Goal: Information Seeking & Learning: Learn about a topic

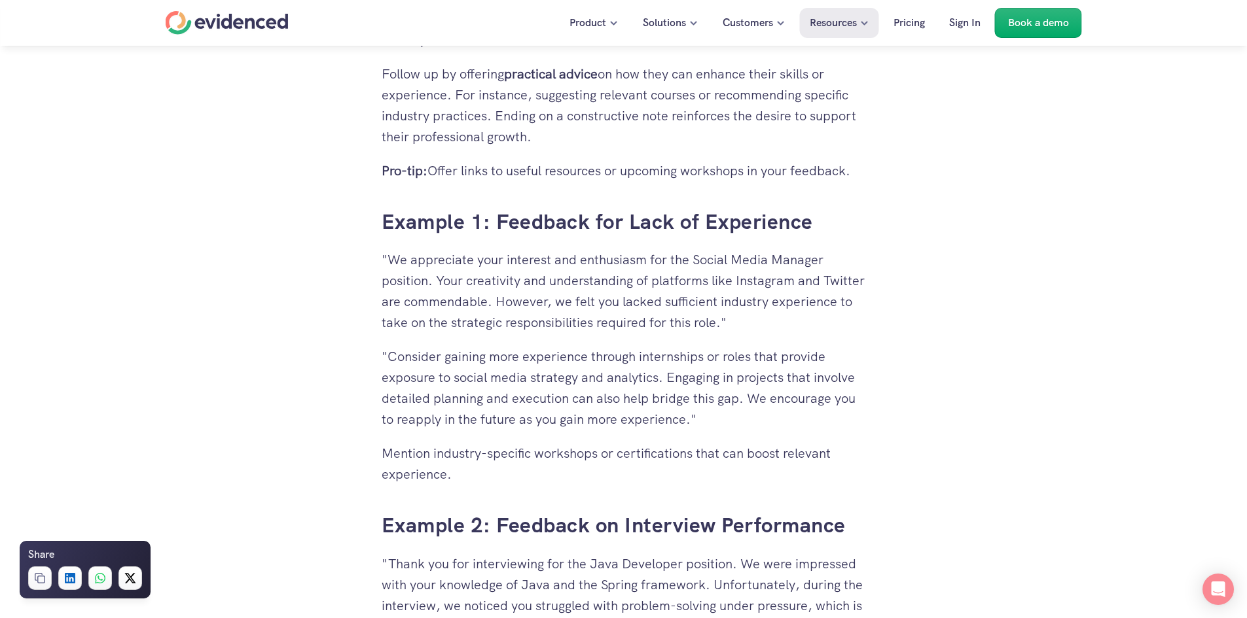
scroll to position [2798, 0]
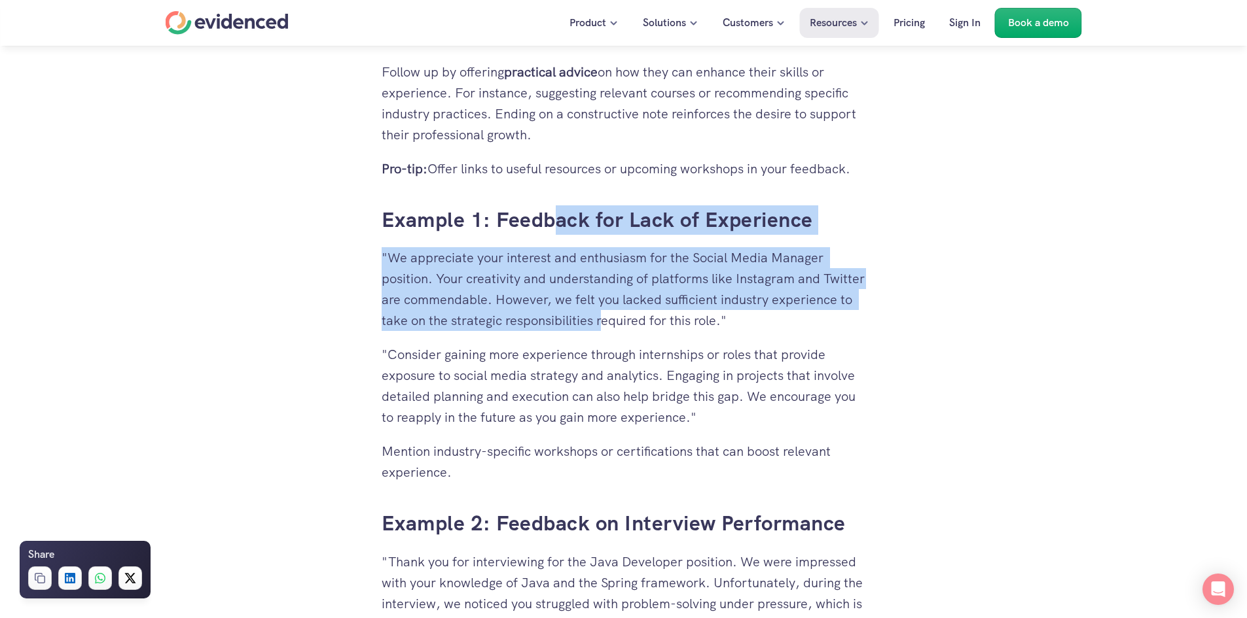
drag, startPoint x: 551, startPoint y: 208, endPoint x: 688, endPoint y: 332, distance: 184.4
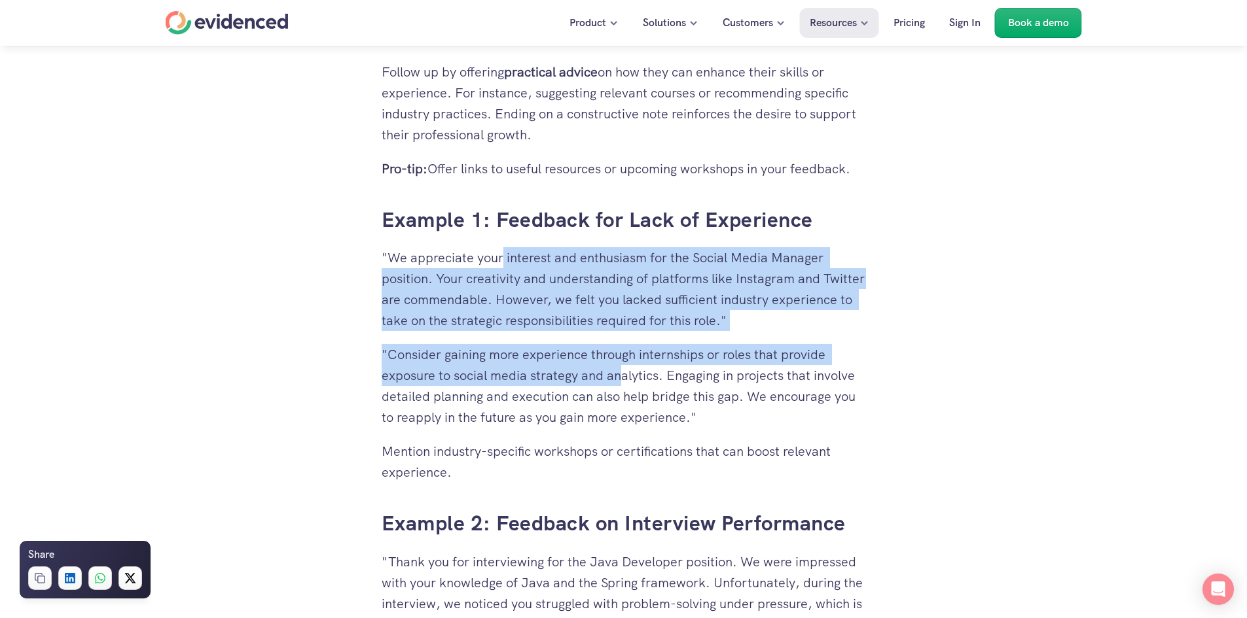
drag, startPoint x: 501, startPoint y: 255, endPoint x: 623, endPoint y: 372, distance: 169.4
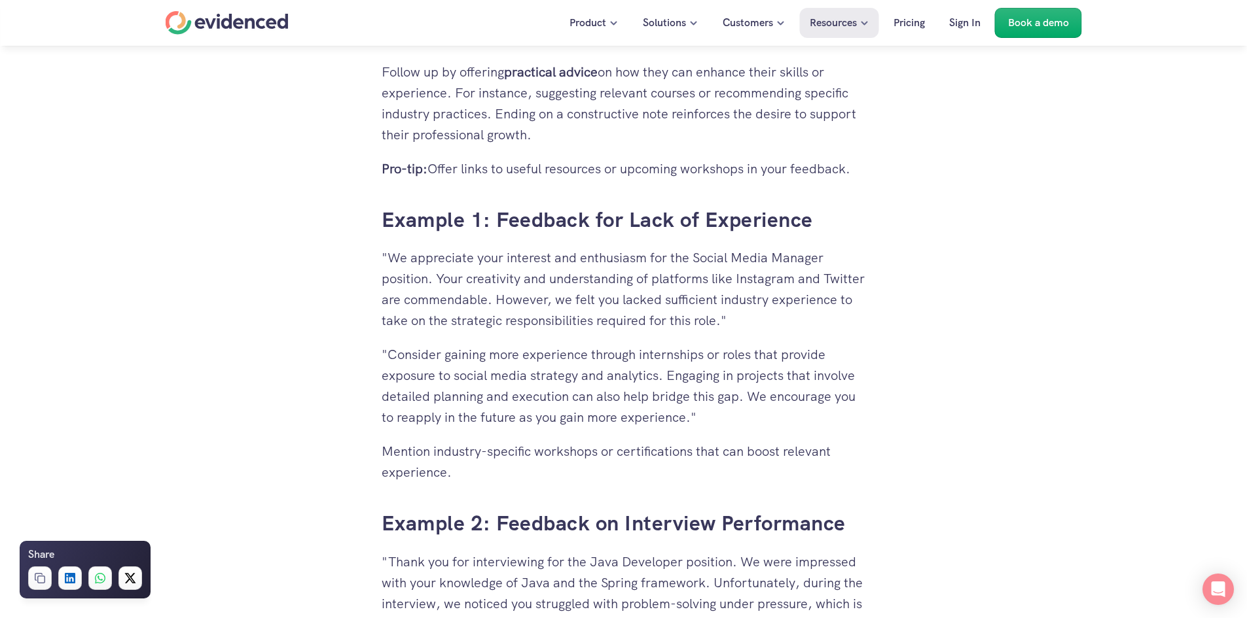
click at [611, 399] on p ""Consider gaining more experience through internships or roles that provide exp…" at bounding box center [624, 386] width 484 height 84
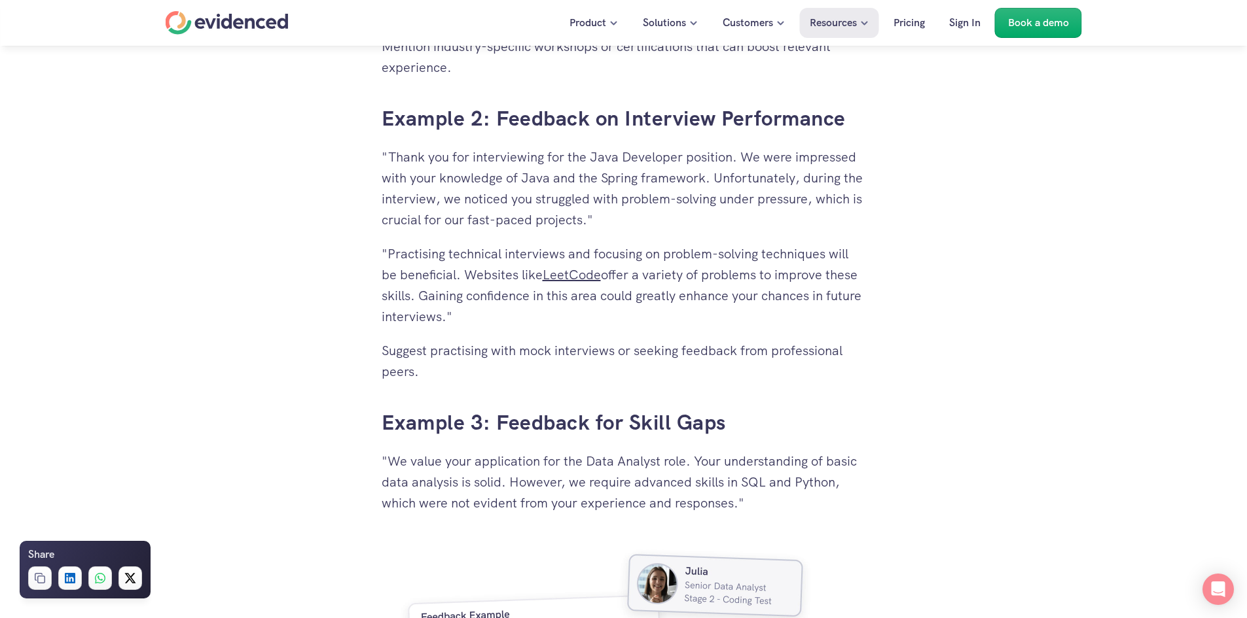
scroll to position [3256, 0]
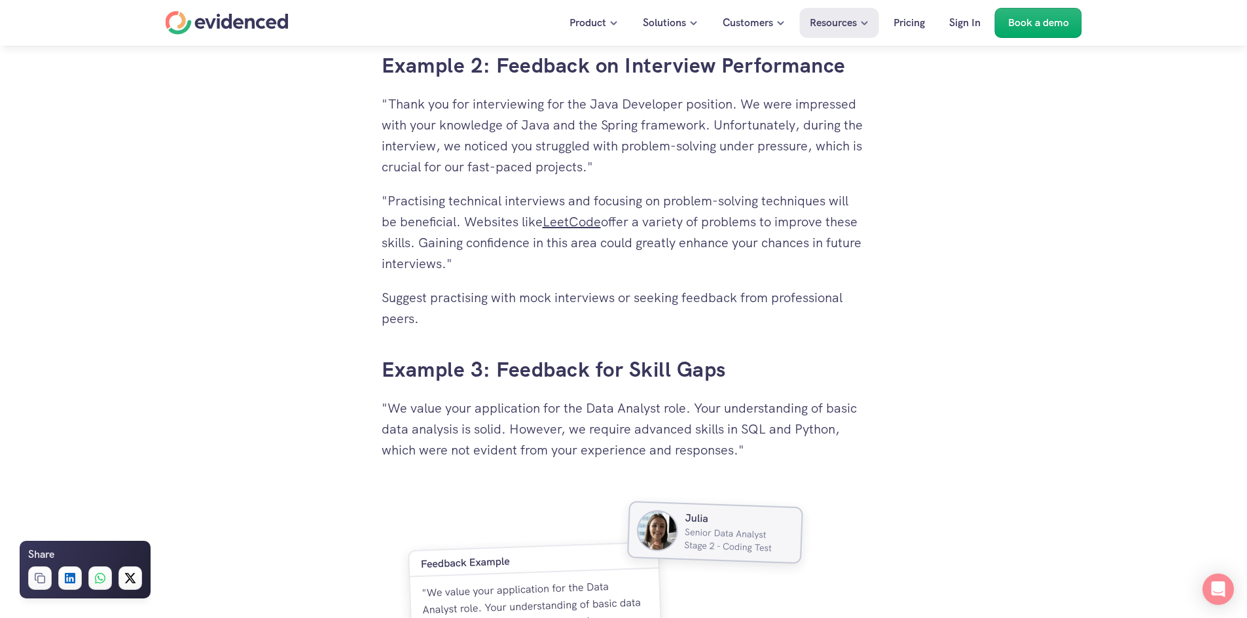
drag, startPoint x: 383, startPoint y: 71, endPoint x: 580, endPoint y: 277, distance: 286.0
click at [580, 277] on div "Product Solutions Customers Resources Pricing Sign In Book a demo Share Copy Li…" at bounding box center [623, 460] width 1247 height 7432
click at [526, 298] on p "Suggest practising with mock interviews or seeking feedback from professional p…" at bounding box center [624, 308] width 484 height 42
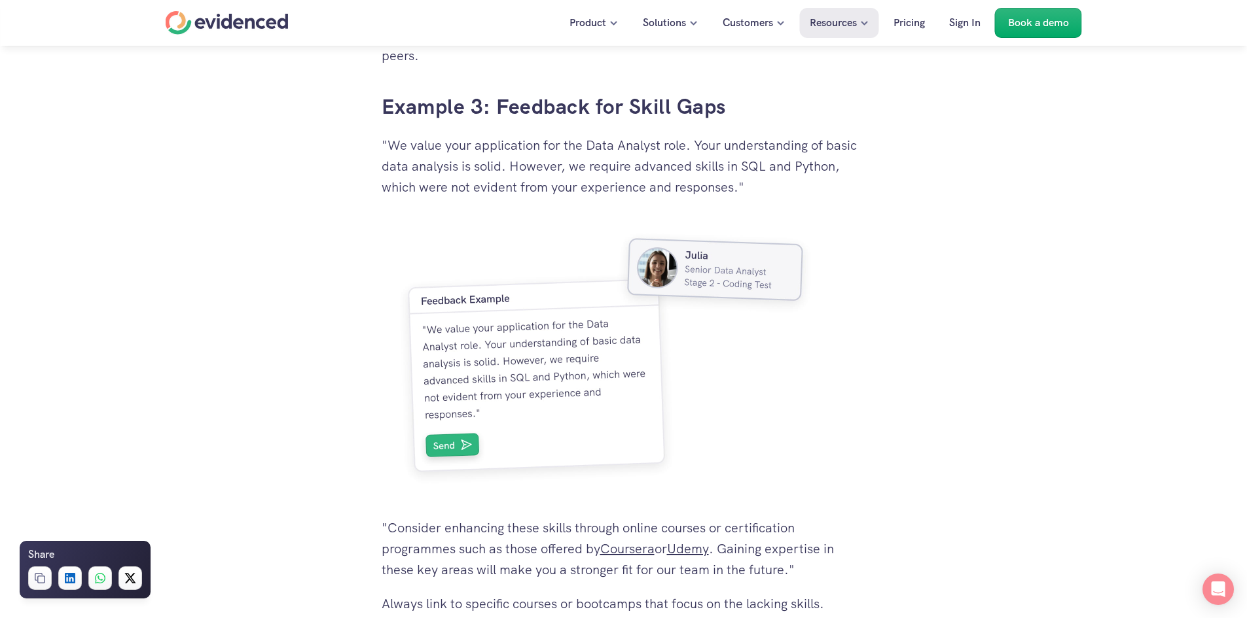
scroll to position [3518, 0]
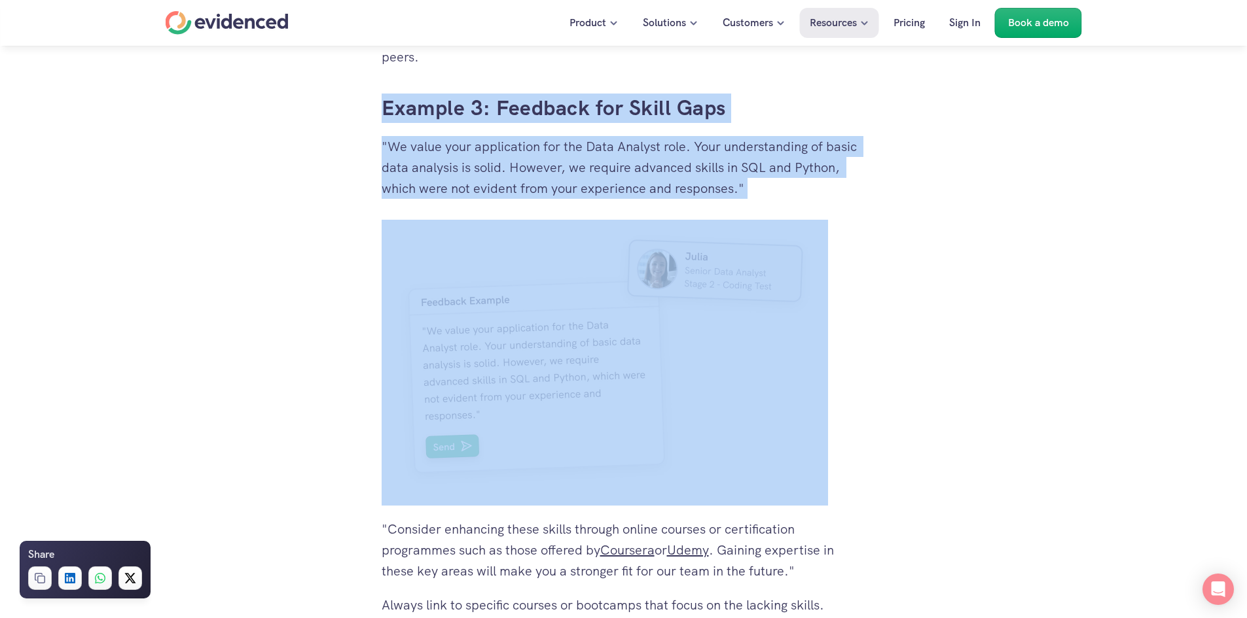
drag, startPoint x: 382, startPoint y: 99, endPoint x: 664, endPoint y: 505, distance: 493.6
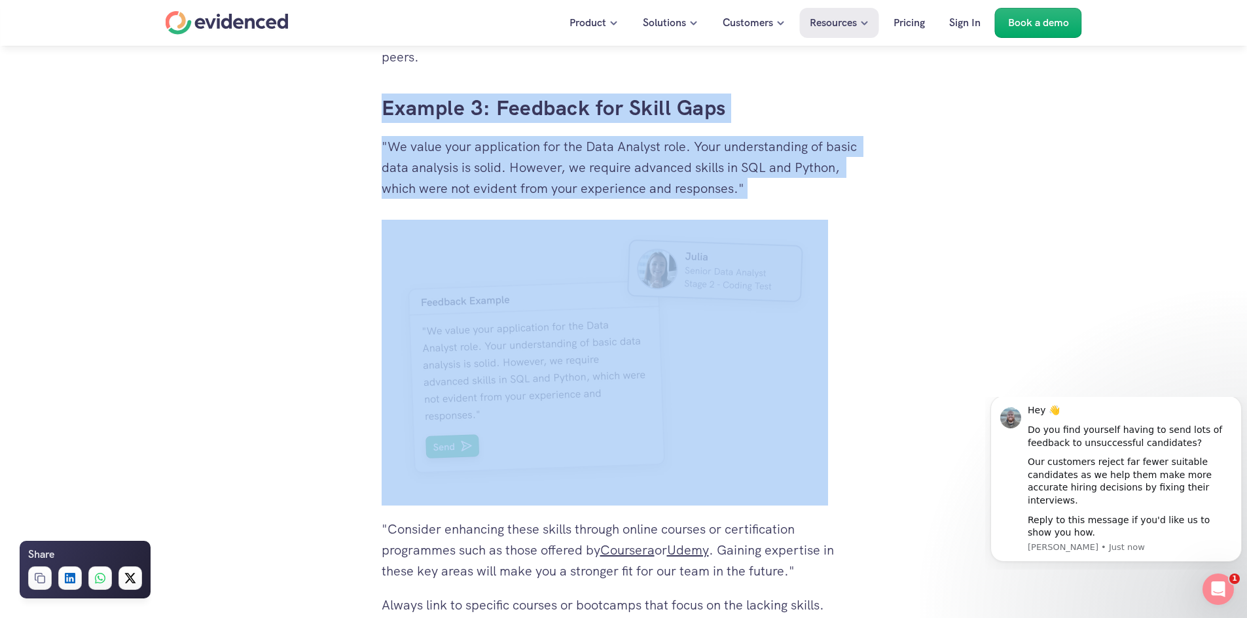
scroll to position [0, 0]
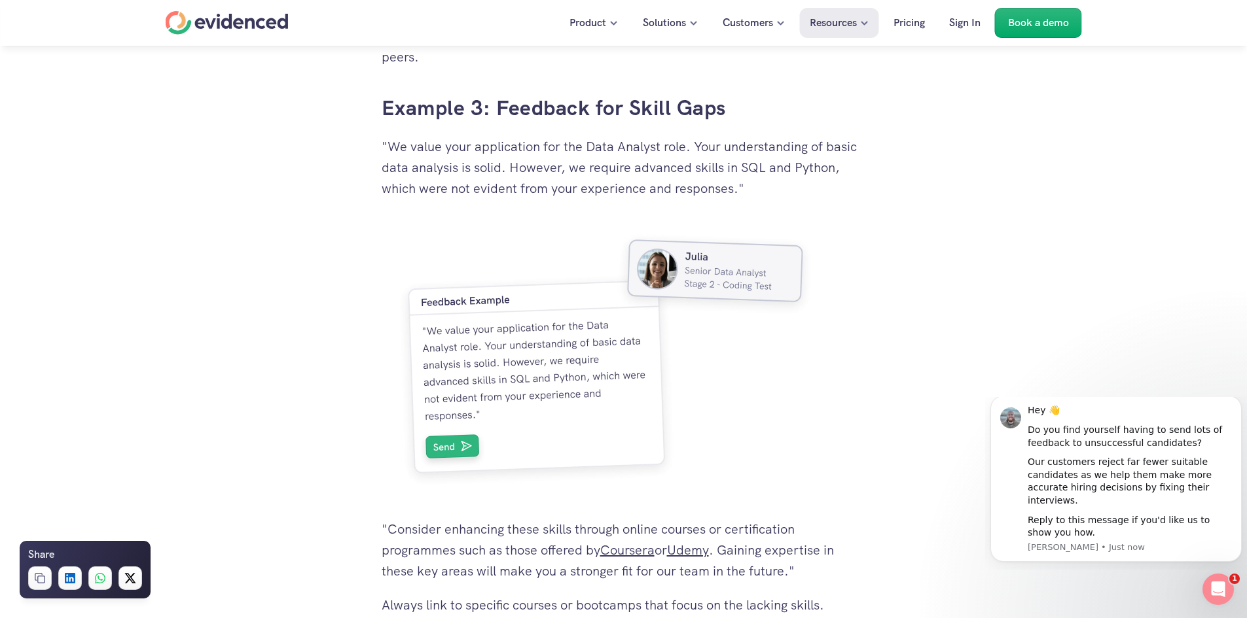
click at [789, 542] on p ""Consider enhancing these skills through online courses or certification progra…" at bounding box center [624, 550] width 484 height 63
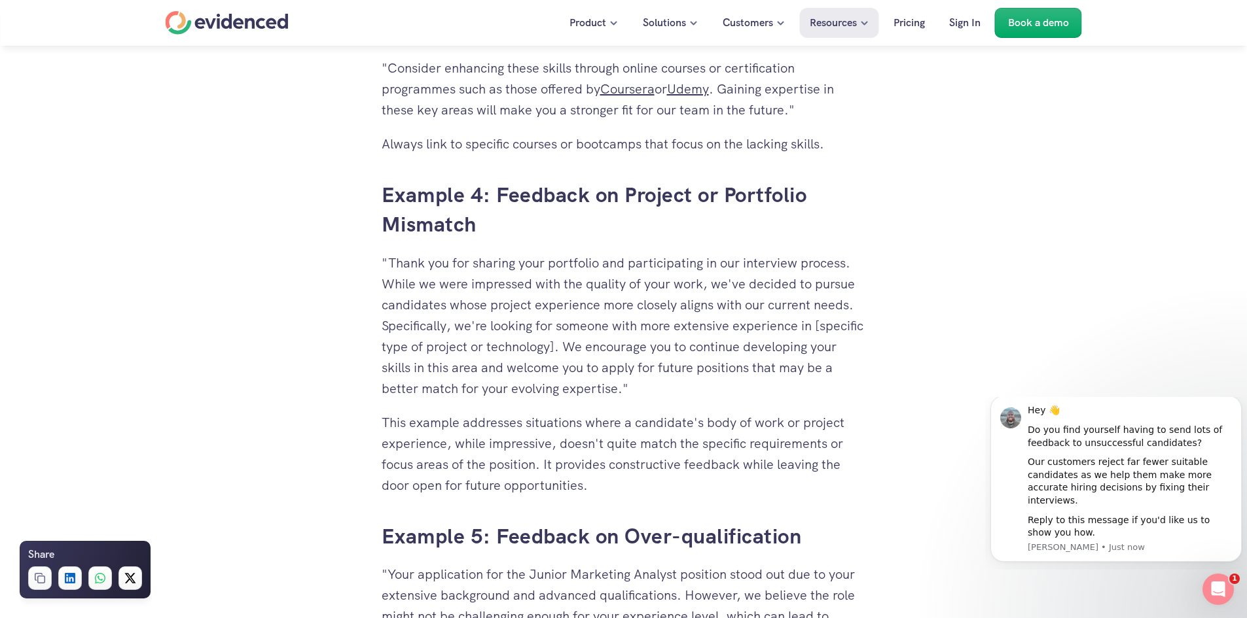
scroll to position [4042, 0]
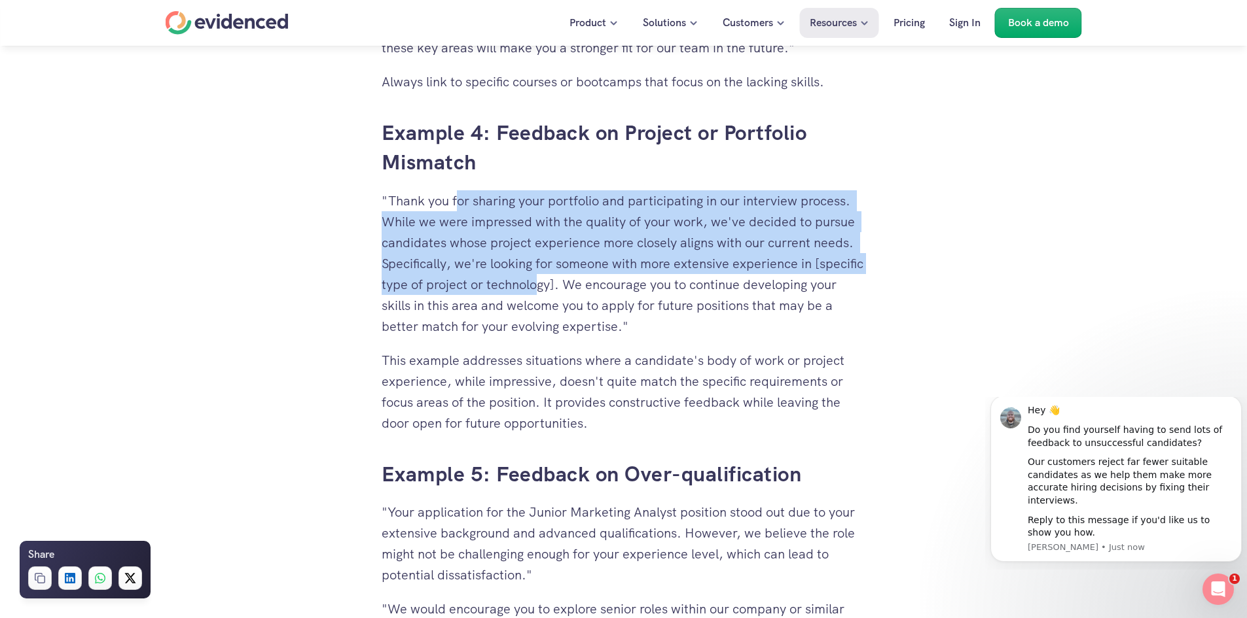
drag, startPoint x: 459, startPoint y: 211, endPoint x: 593, endPoint y: 278, distance: 150.1
click at [593, 278] on p ""Thank you for sharing your portfolio and participating in our interview proces…" at bounding box center [624, 263] width 484 height 147
click at [552, 291] on p ""Thank you for sharing your portfolio and participating in our interview proces…" at bounding box center [624, 263] width 484 height 147
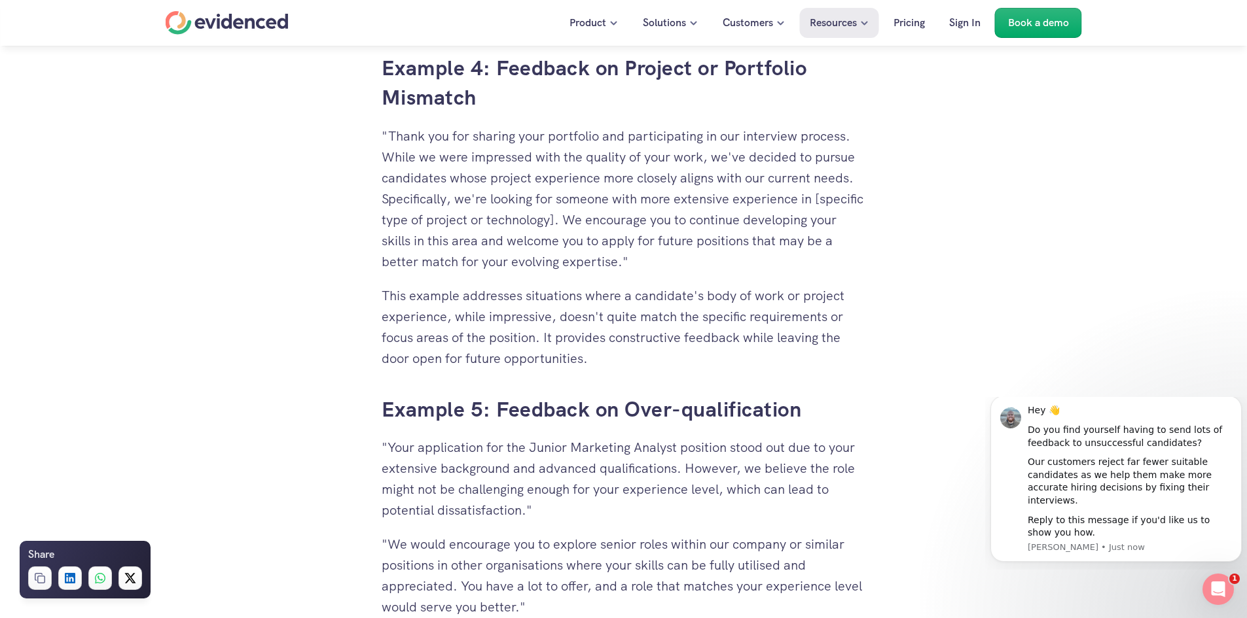
scroll to position [4107, 0]
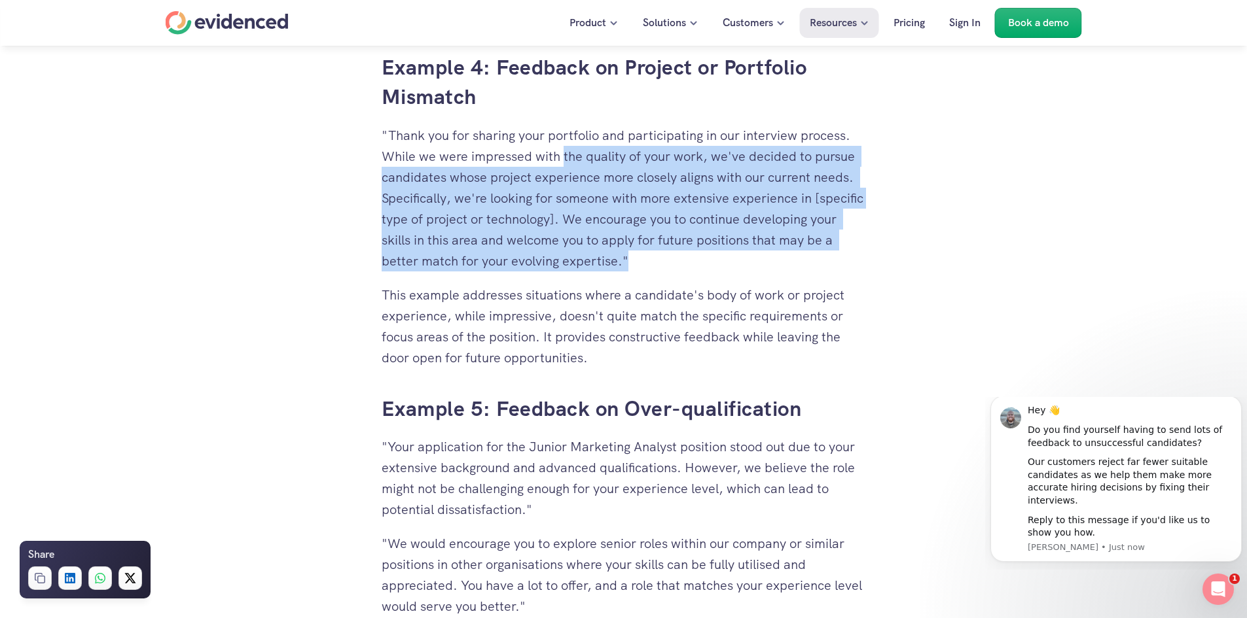
drag, startPoint x: 578, startPoint y: 169, endPoint x: 646, endPoint y: 257, distance: 110.5
click at [646, 257] on p ""Thank you for sharing your portfolio and participating in our interview proces…" at bounding box center [624, 198] width 484 height 147
click at [619, 269] on p ""Thank you for sharing your portfolio and participating in our interview proces…" at bounding box center [624, 198] width 484 height 147
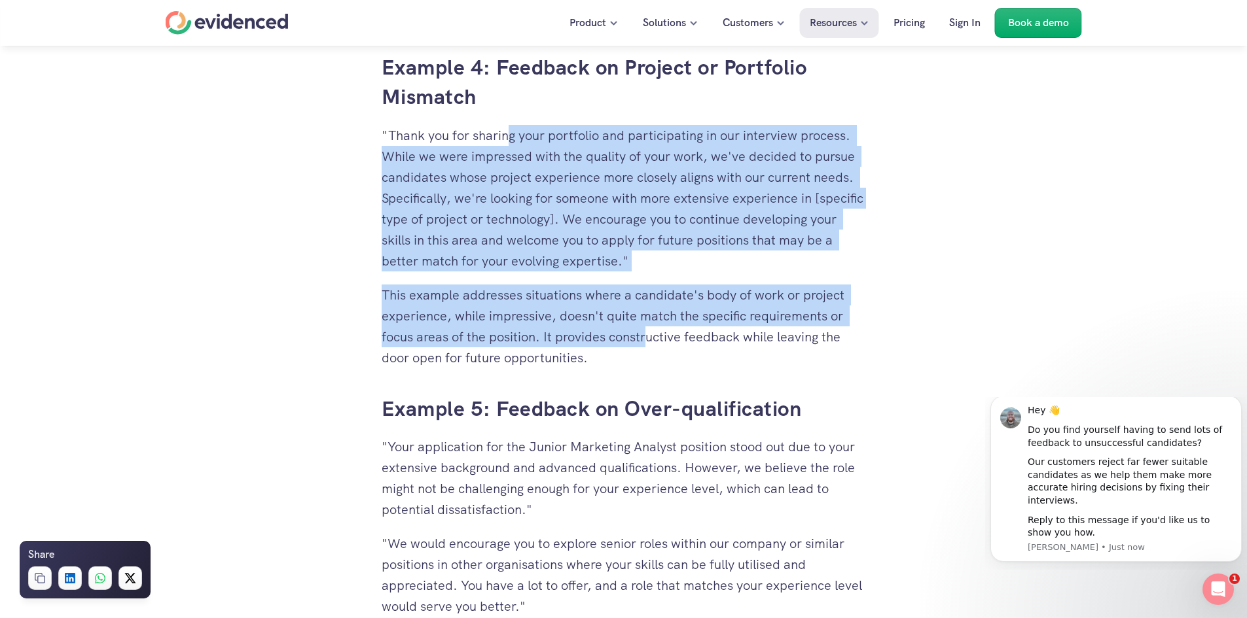
drag, startPoint x: 645, startPoint y: 338, endPoint x: 509, endPoint y: 134, distance: 244.8
click at [472, 179] on p ""Thank you for sharing your portfolio and participating in our interview proces…" at bounding box center [624, 198] width 484 height 147
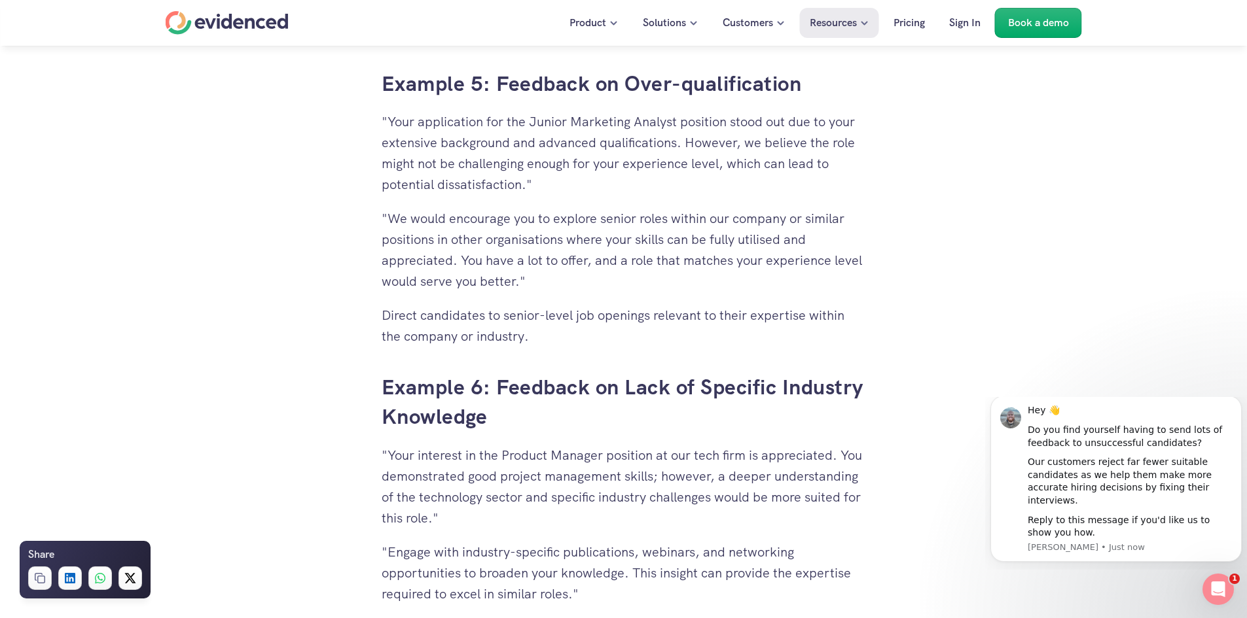
scroll to position [4434, 0]
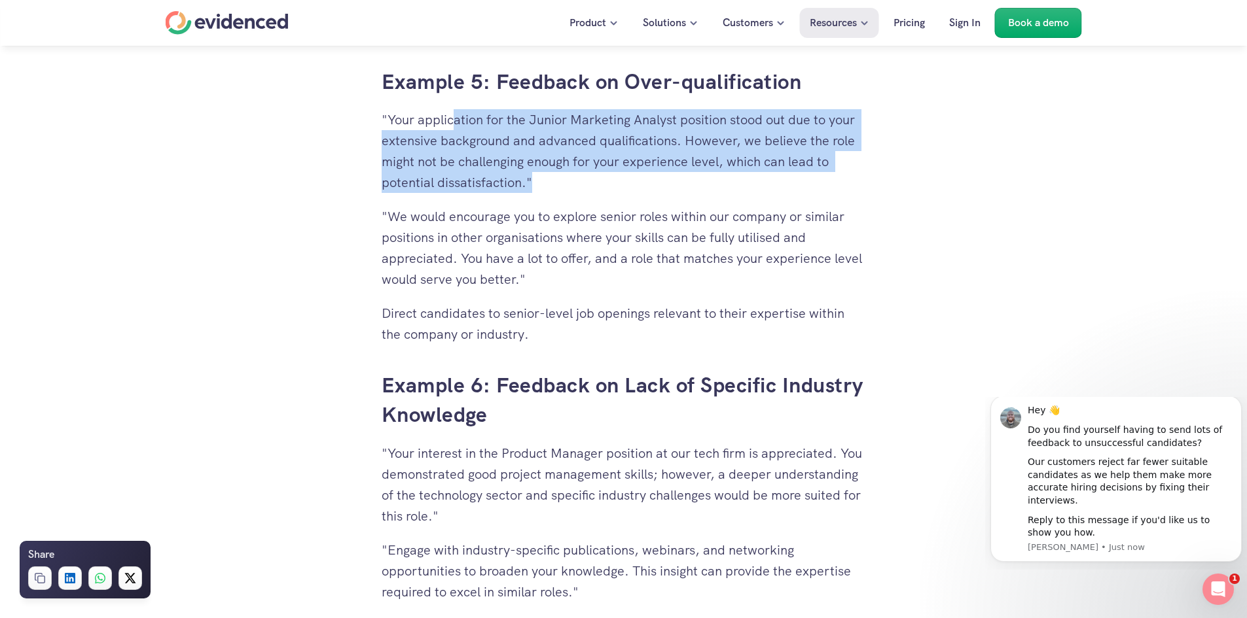
drag, startPoint x: 452, startPoint y: 111, endPoint x: 602, endPoint y: 187, distance: 167.7
click at [602, 187] on p ""Your application for the Junior Marketing Analyst position stood out due to yo…" at bounding box center [624, 151] width 484 height 84
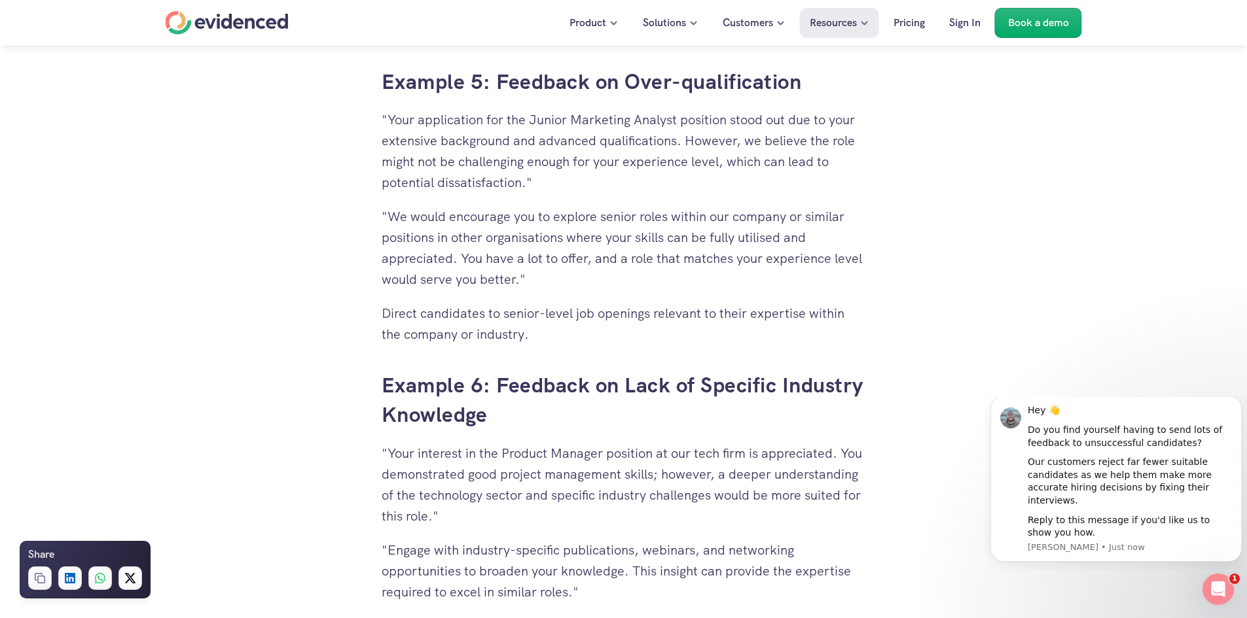
click at [581, 220] on p ""We would encourage you to explore senior roles within our company or similar p…" at bounding box center [624, 248] width 484 height 84
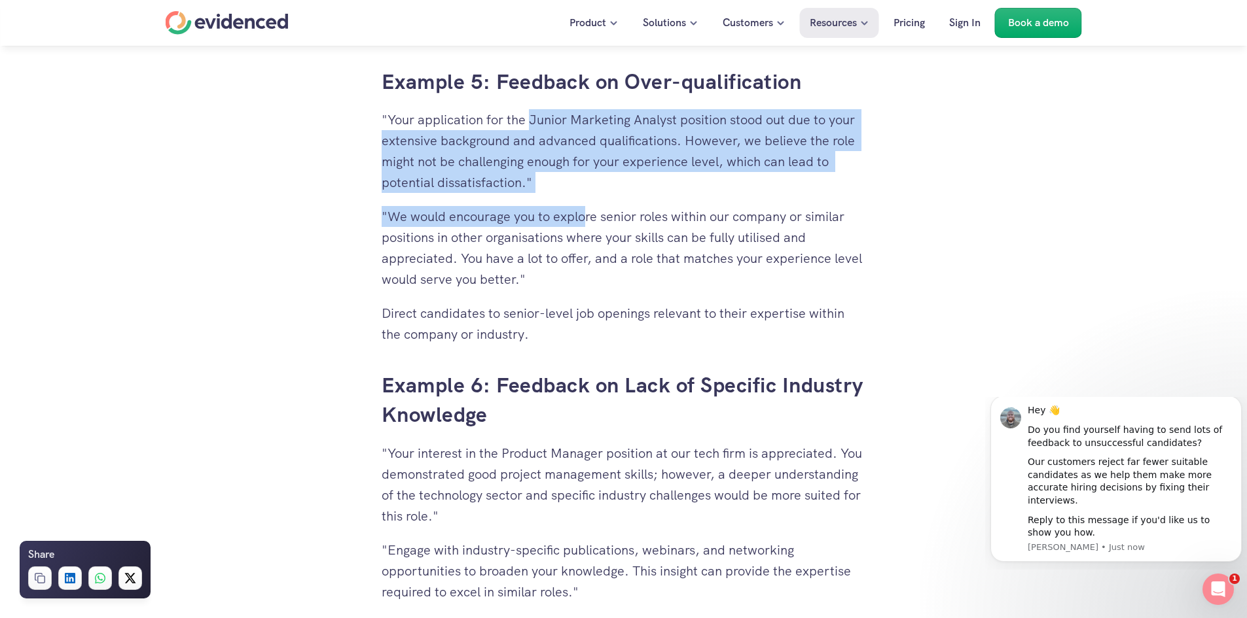
drag, startPoint x: 530, startPoint y: 113, endPoint x: 588, endPoint y: 200, distance: 104.4
click at [571, 223] on p ""We would encourage you to explore senior roles within our company or similar p…" at bounding box center [624, 248] width 484 height 84
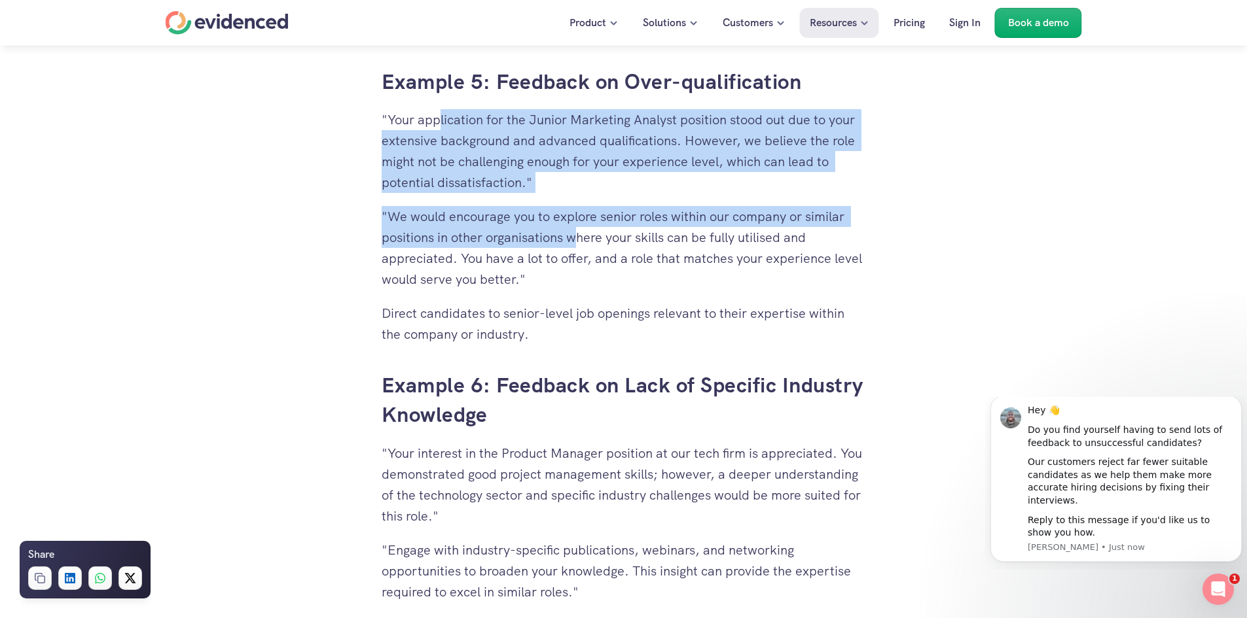
drag, startPoint x: 438, startPoint y: 121, endPoint x: 579, endPoint y: 239, distance: 183.5
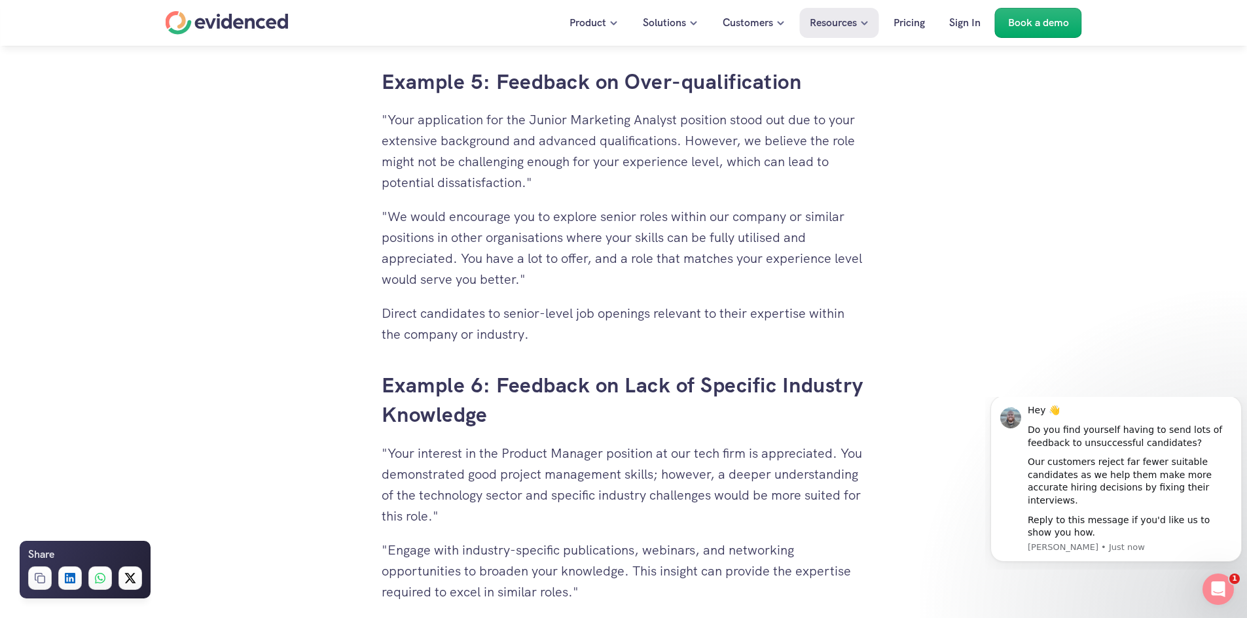
click at [574, 272] on p ""We would encourage you to explore senior roles within our company or similar p…" at bounding box center [624, 248] width 484 height 84
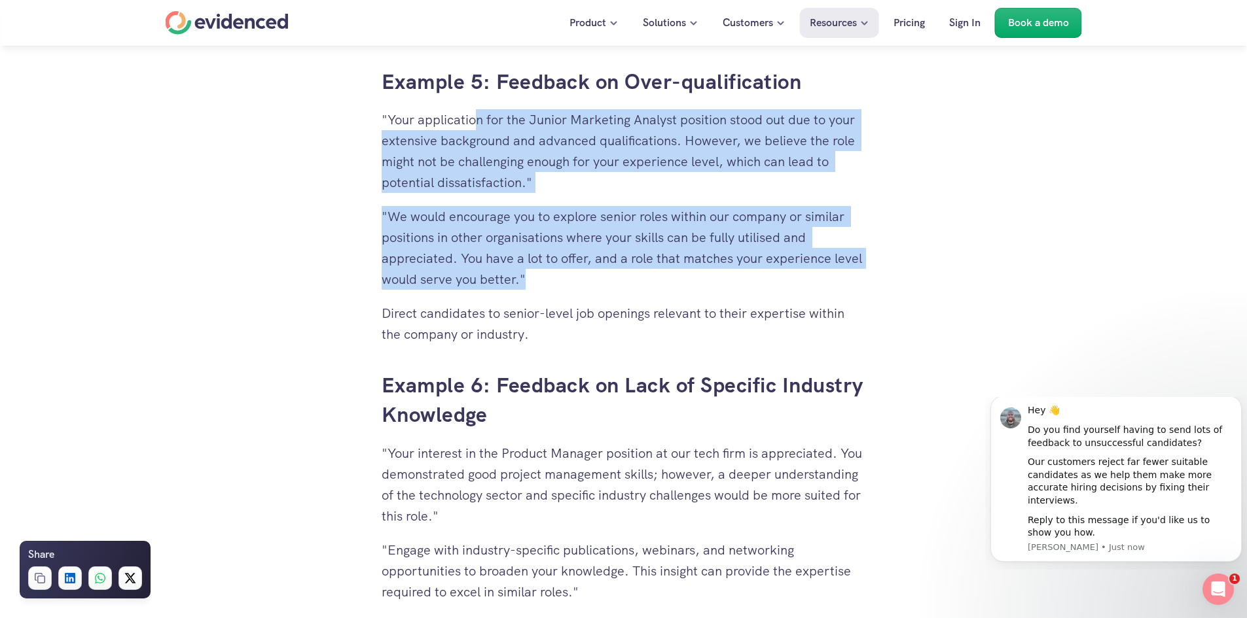
drag, startPoint x: 613, startPoint y: 291, endPoint x: 478, endPoint y: 124, distance: 214.9
click at [533, 190] on p ""Your application for the Junior Marketing Analyst position stood out due to yo…" at bounding box center [624, 151] width 484 height 84
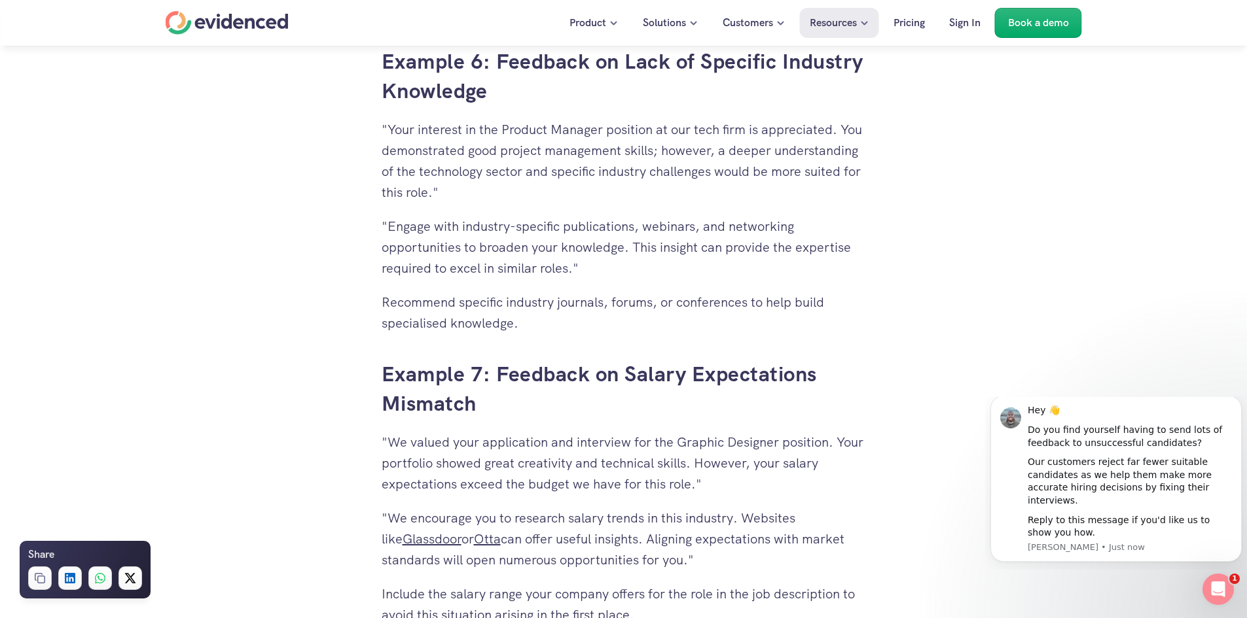
scroll to position [4762, 0]
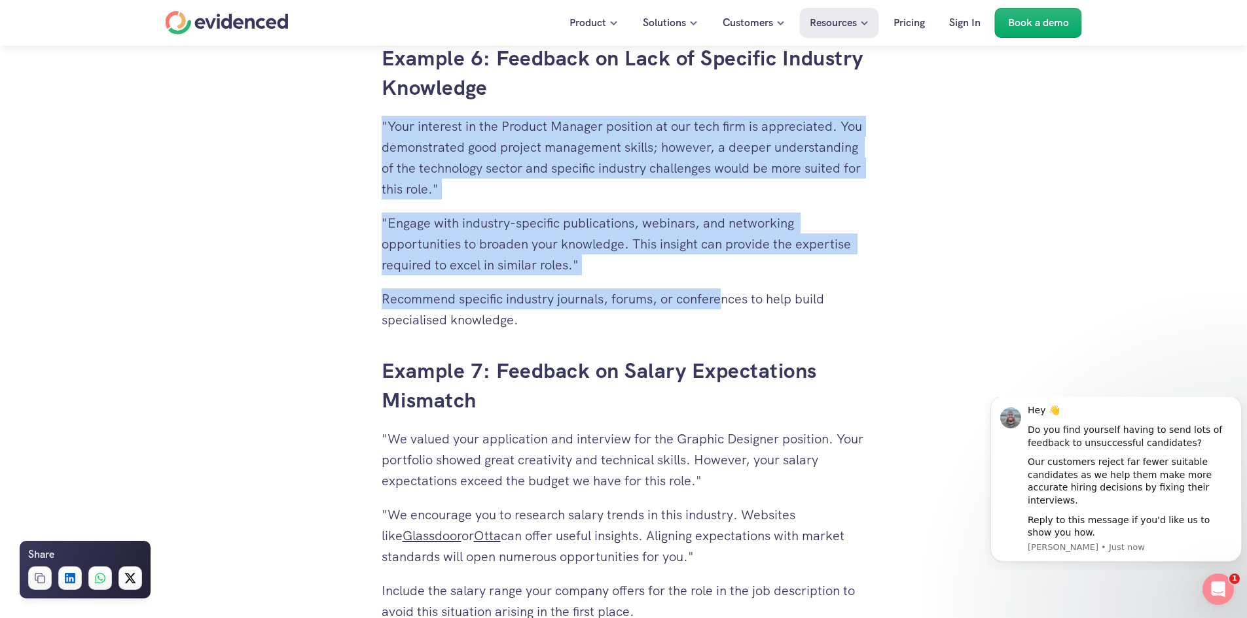
drag, startPoint x: 377, startPoint y: 122, endPoint x: 724, endPoint y: 308, distance: 393.2
click at [597, 274] on p ""Engage with industry-specific publications, webinars, and networking opportuni…" at bounding box center [624, 244] width 484 height 63
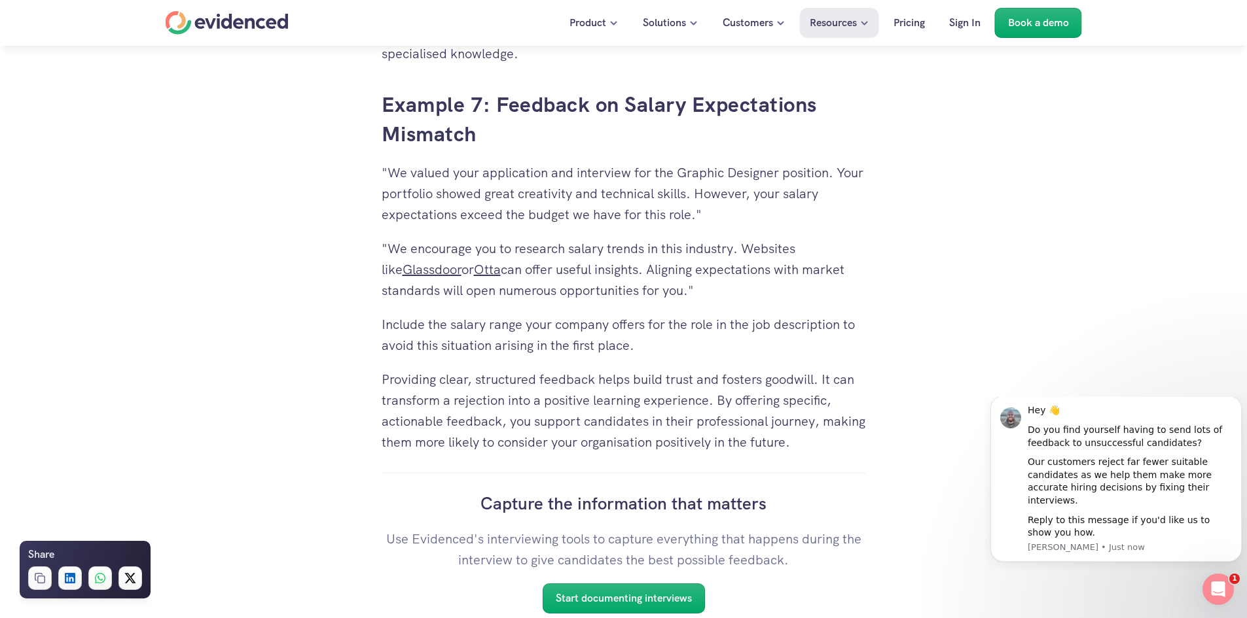
scroll to position [5023, 0]
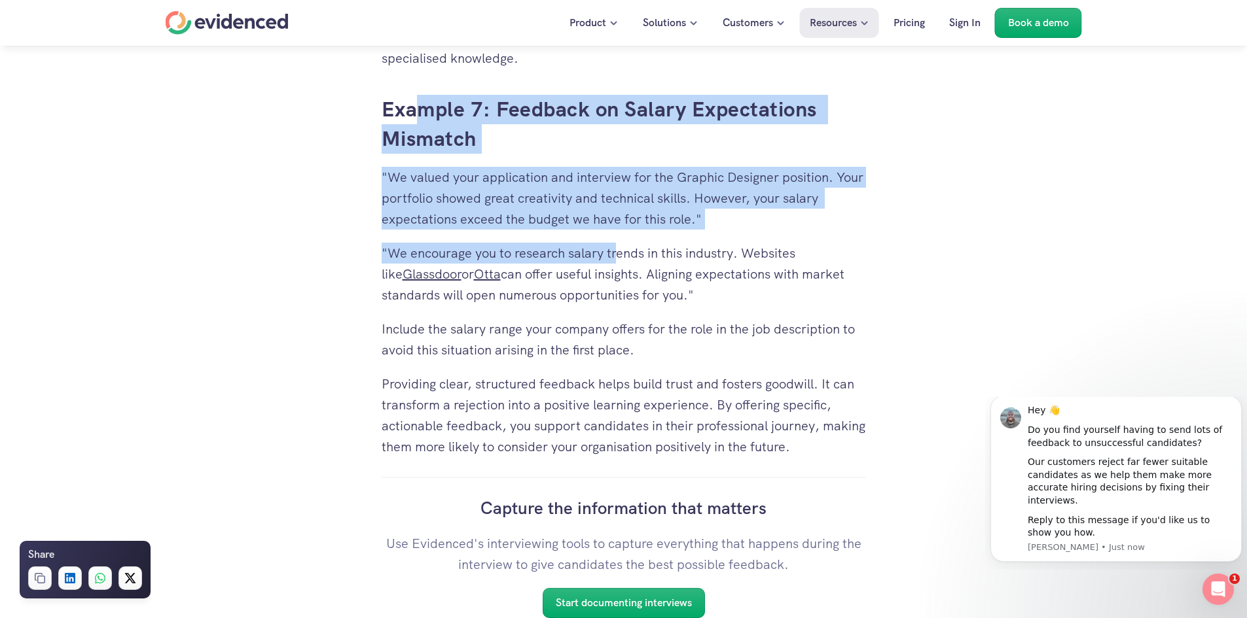
drag, startPoint x: 414, startPoint y: 123, endPoint x: 616, endPoint y: 258, distance: 243.0
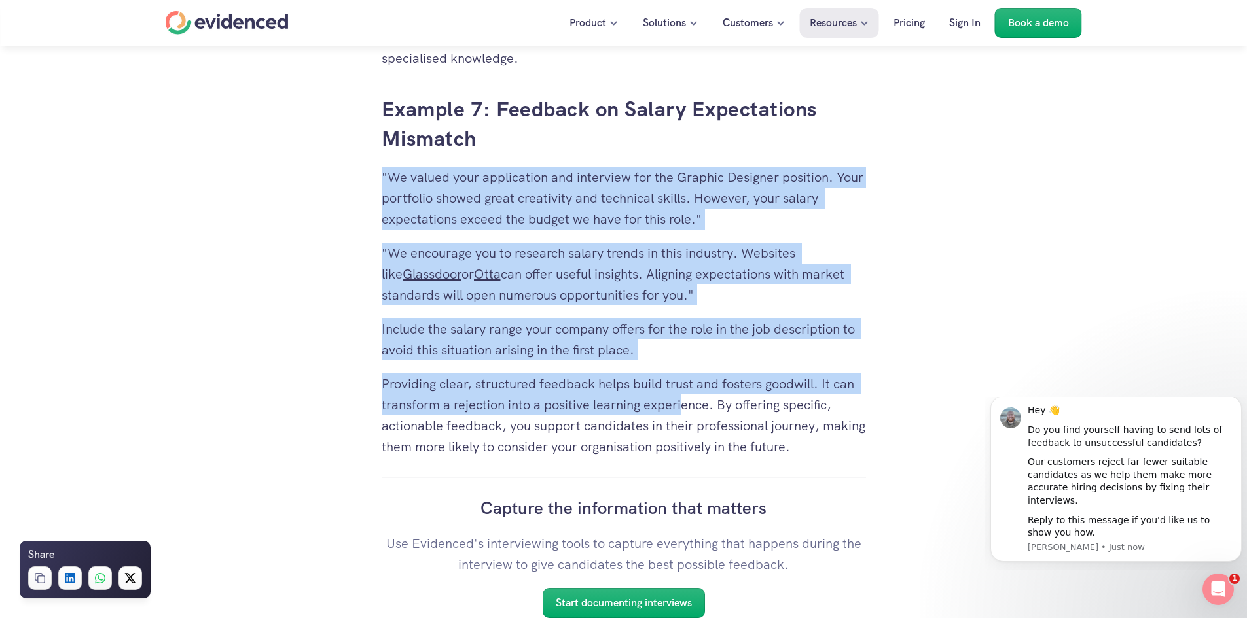
drag, startPoint x: 685, startPoint y: 415, endPoint x: 497, endPoint y: 139, distance: 333.8
click at [533, 196] on p ""We valued your application and interview for the Graphic Designer position. Yo…" at bounding box center [624, 198] width 484 height 63
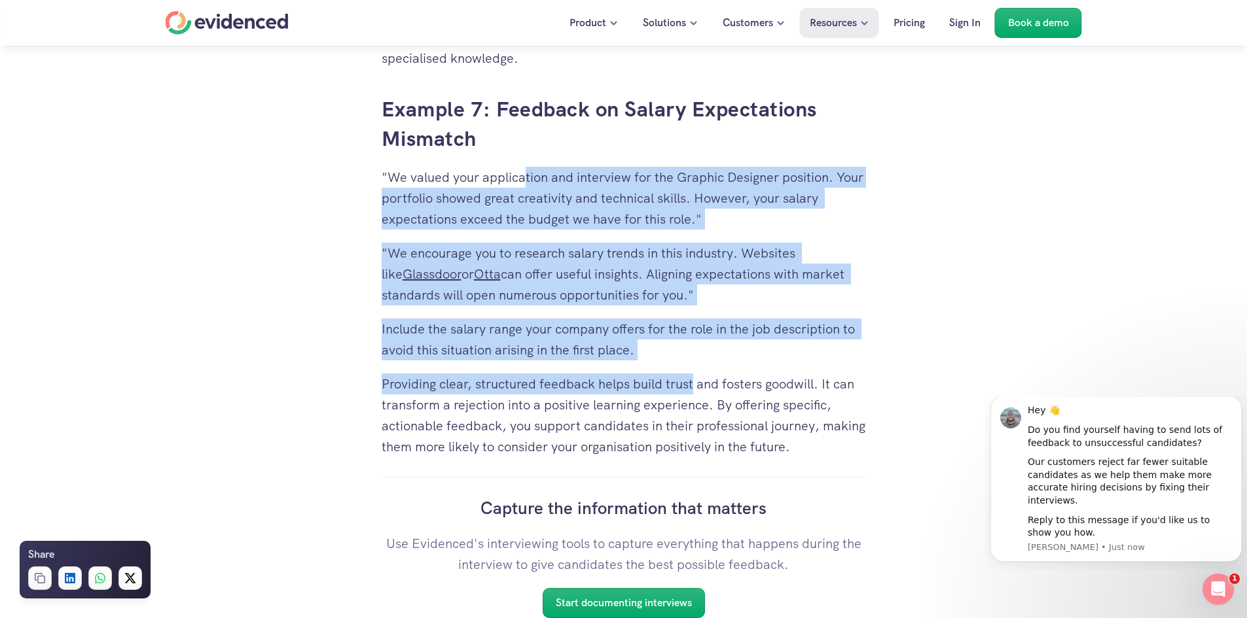
drag, startPoint x: 526, startPoint y: 187, endPoint x: 694, endPoint y: 371, distance: 249.2
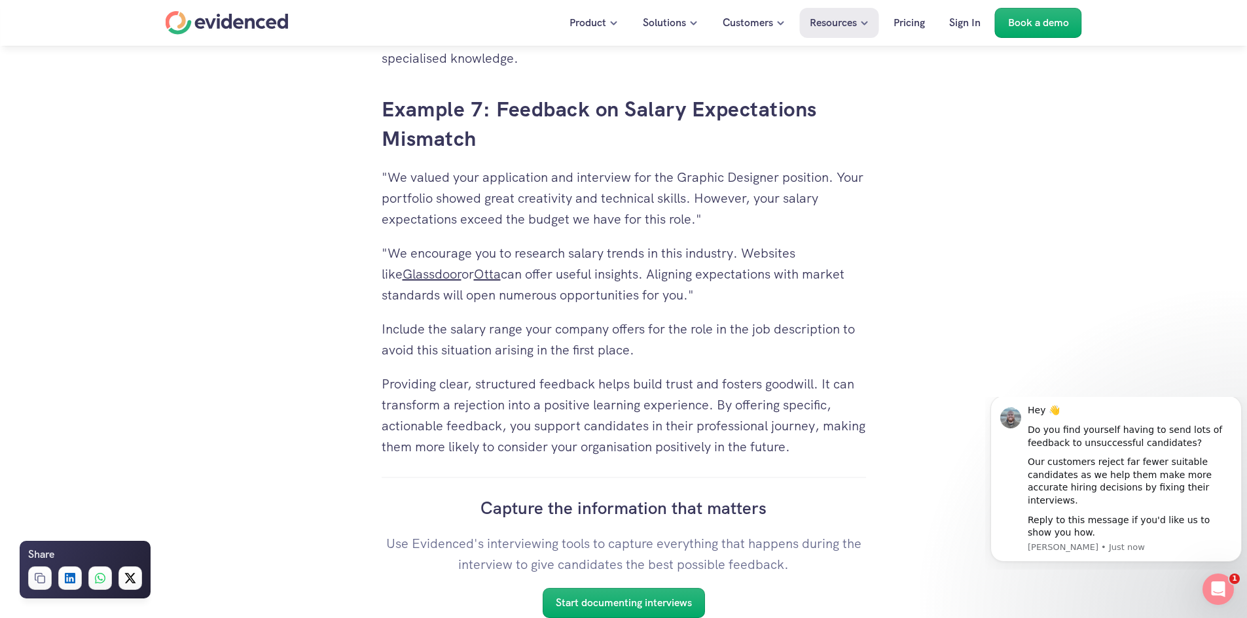
click at [698, 395] on p "Providing clear, structured feedback helps build trust and fosters goodwill. It…" at bounding box center [624, 416] width 484 height 84
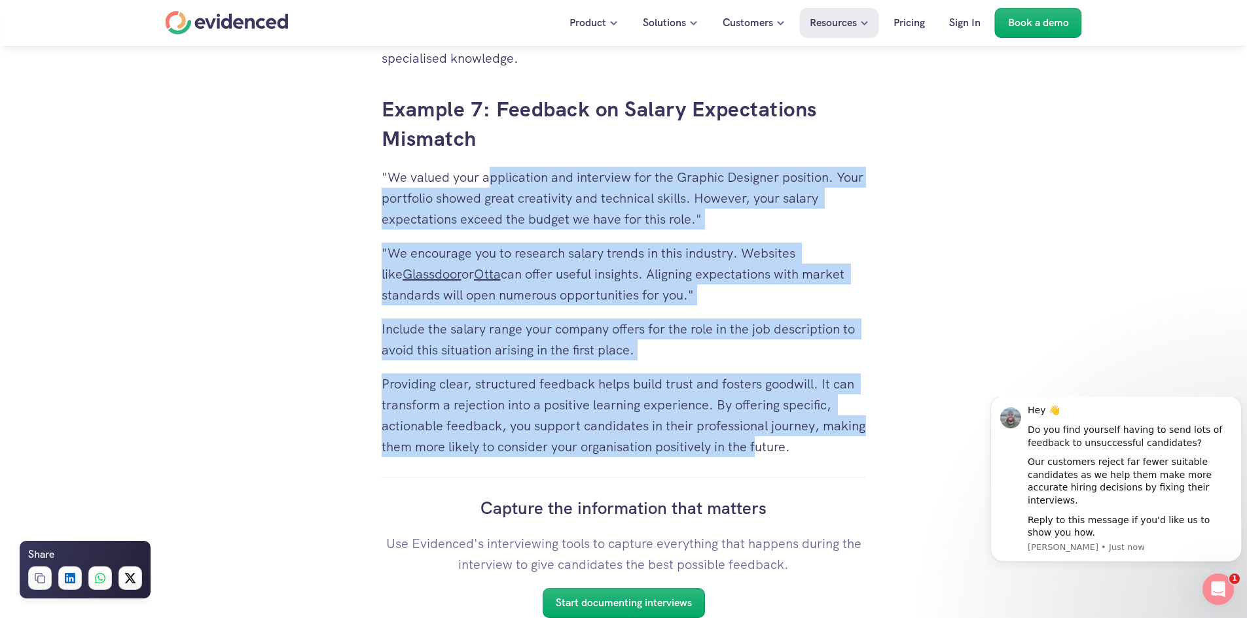
drag, startPoint x: 805, startPoint y: 446, endPoint x: 485, endPoint y: 177, distance: 417.6
click at [671, 345] on p "Include the salary range your company offers for the role in the job descriptio…" at bounding box center [624, 340] width 484 height 42
drag, startPoint x: 383, startPoint y: 109, endPoint x: 490, endPoint y: 141, distance: 111.6
click at [490, 141] on h3 "Example 7: Feedback on Salary Expectations Mismatch" at bounding box center [624, 124] width 484 height 59
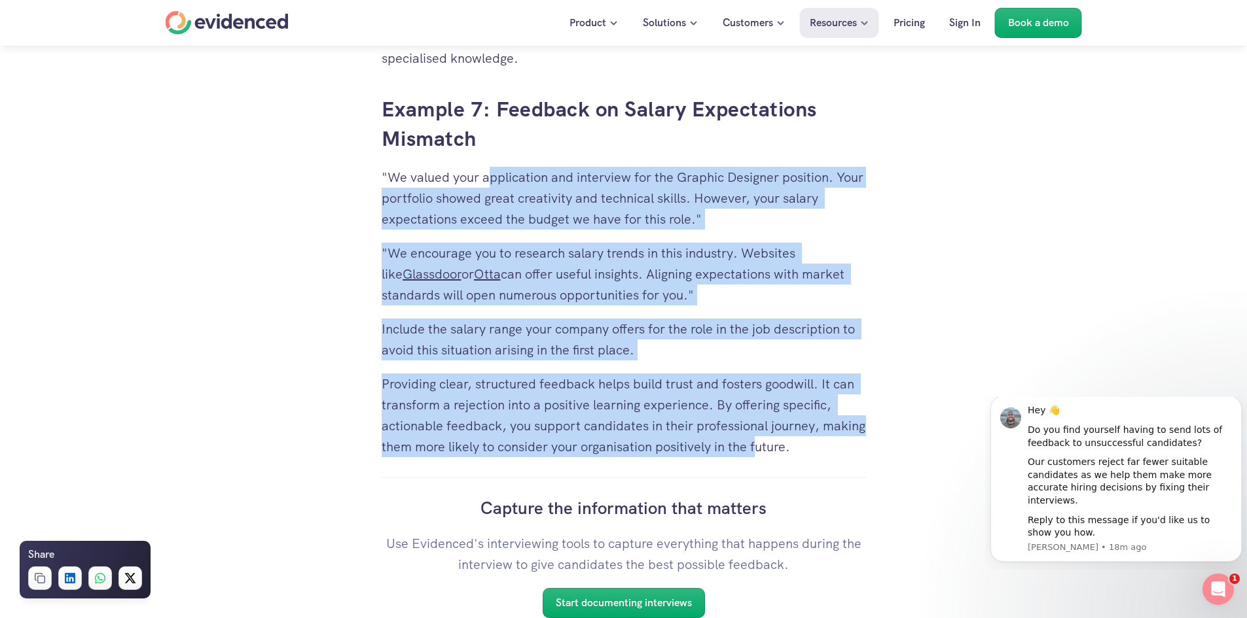
click at [495, 144] on h3 "Example 7: Feedback on Salary Expectations Mismatch" at bounding box center [624, 124] width 484 height 59
drag, startPoint x: 494, startPoint y: 145, endPoint x: 376, endPoint y: 111, distance: 123.2
drag, startPoint x: 376, startPoint y: 103, endPoint x: 502, endPoint y: 134, distance: 130.0
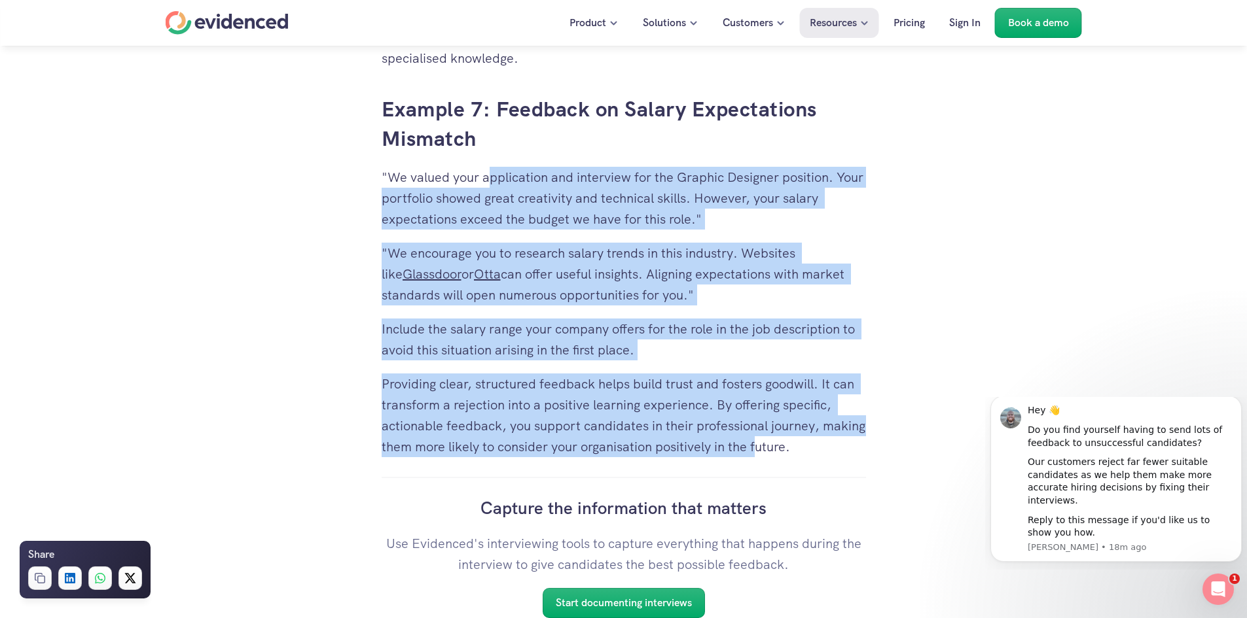
click at [510, 137] on h3 "Example 7: Feedback on Salary Expectations Mismatch" at bounding box center [624, 124] width 484 height 59
drag, startPoint x: 540, startPoint y: 156, endPoint x: 380, endPoint y: 101, distance: 169.5
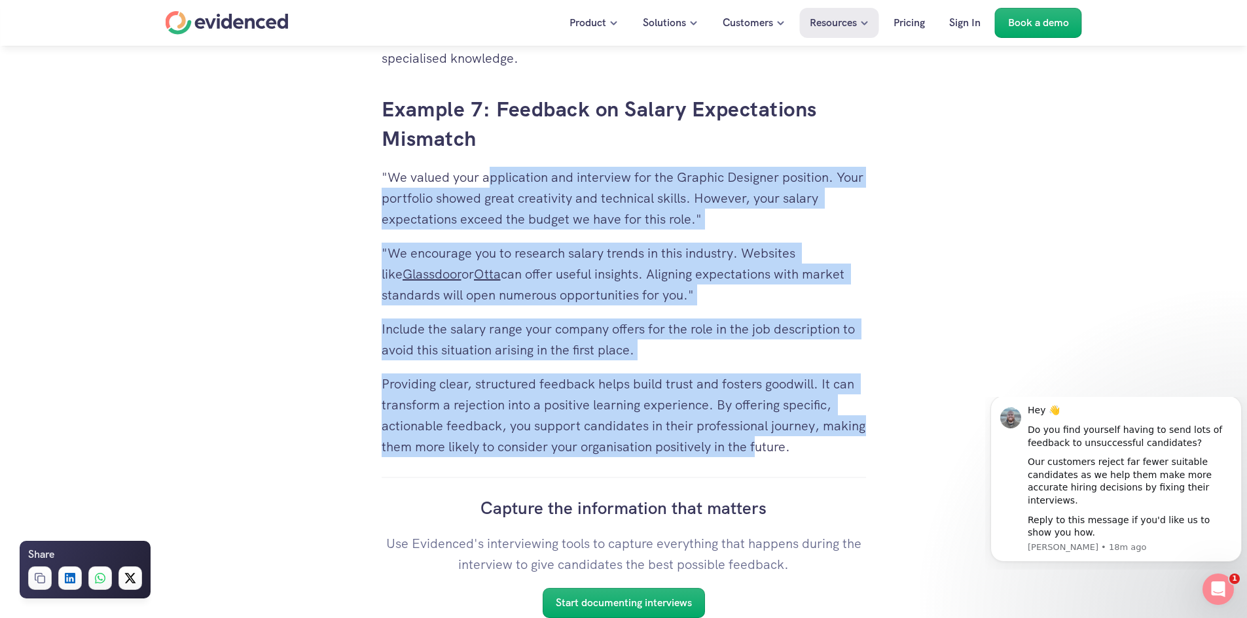
drag, startPoint x: 375, startPoint y: 99, endPoint x: 496, endPoint y: 128, distance: 124.6
click at [501, 133] on h3 "Example 7: Feedback on Salary Expectations Mismatch" at bounding box center [624, 124] width 484 height 59
drag, startPoint x: 501, startPoint y: 133, endPoint x: 379, endPoint y: 104, distance: 125.7
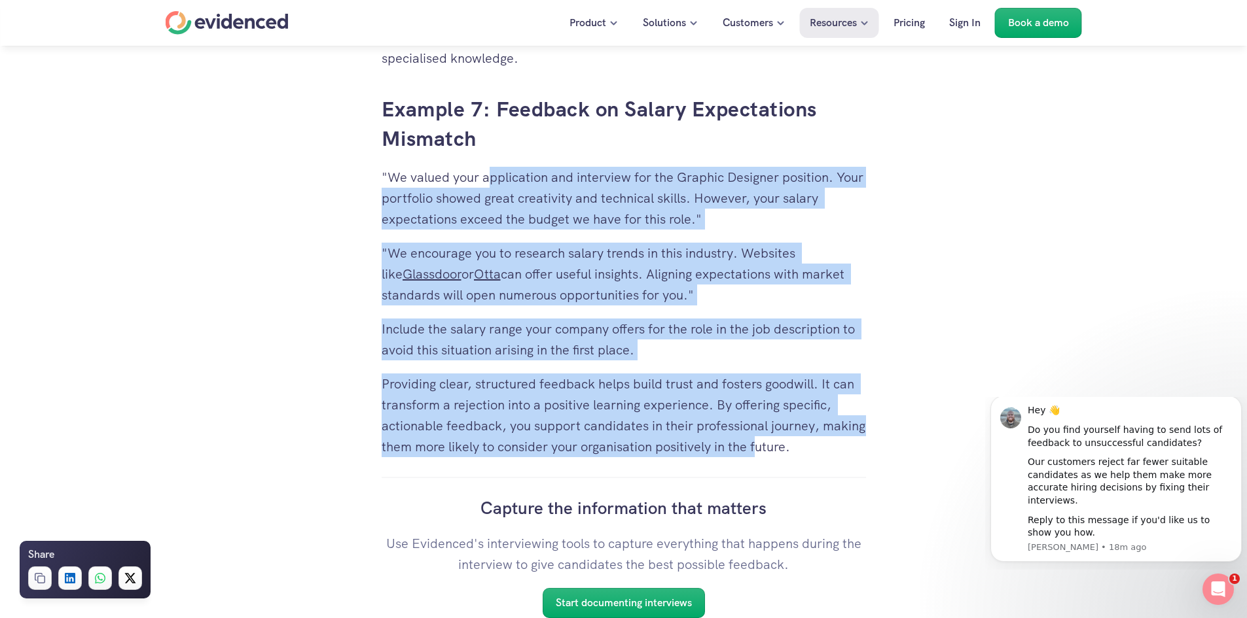
drag, startPoint x: 487, startPoint y: 144, endPoint x: 348, endPoint y: 103, distance: 144.5
drag, startPoint x: 643, startPoint y: 202, endPoint x: 493, endPoint y: 129, distance: 166.5
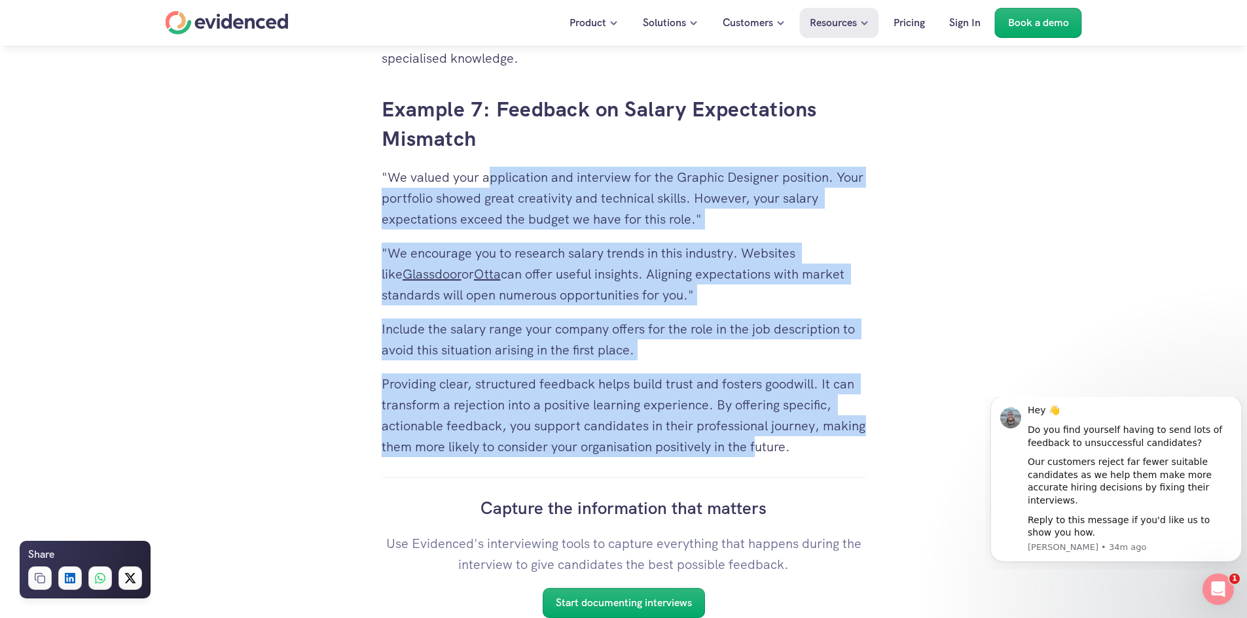
click at [457, 111] on h3 "Example 7: Feedback on Salary Expectations Mismatch" at bounding box center [624, 124] width 484 height 59
drag, startPoint x: 382, startPoint y: 104, endPoint x: 783, endPoint y: 499, distance: 563.2
click at [813, 527] on div "Capture the information that matters Use Evidenced's interviewing tools to capt…" at bounding box center [624, 557] width 484 height 161
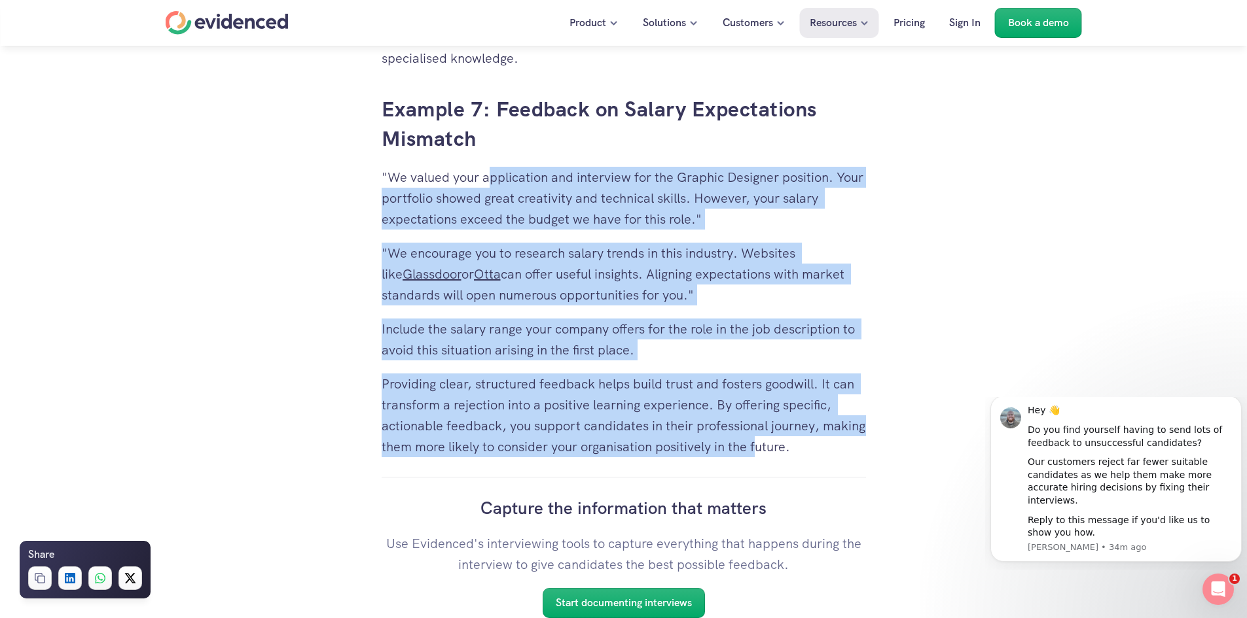
drag, startPoint x: 862, startPoint y: 581, endPoint x: 398, endPoint y: 89, distance: 676.4
click at [403, 95] on div "Want to make more accurate hiring decisions? Watch a quick demo" at bounding box center [623, 71] width 1247 height 50
drag, startPoint x: 797, startPoint y: 506, endPoint x: 379, endPoint y: 84, distance: 593.7
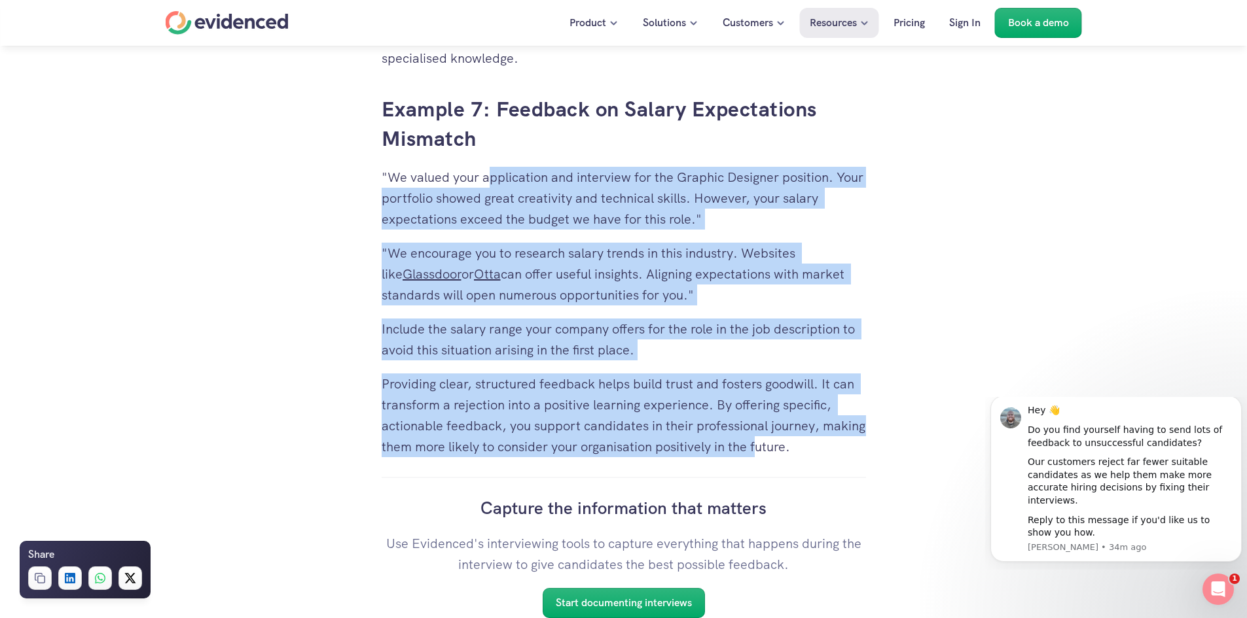
click at [389, 88] on div "Want to make more accurate hiring decisions? Watch a quick demo" at bounding box center [623, 71] width 1247 height 50
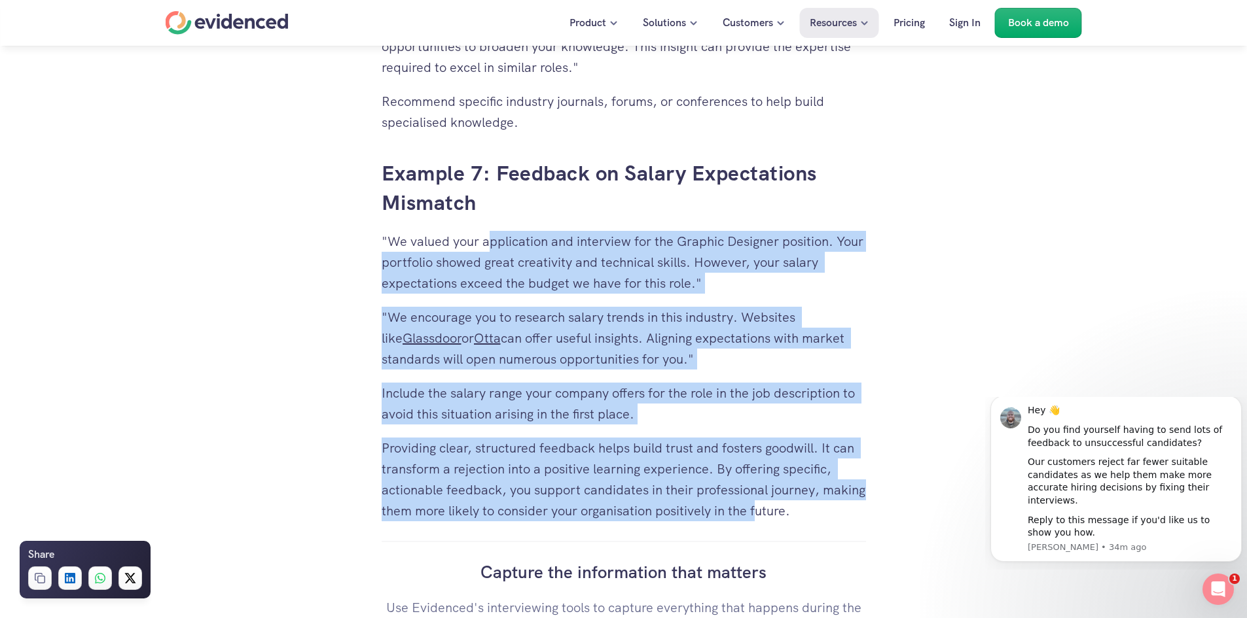
scroll to position [4958, 0]
drag, startPoint x: 385, startPoint y: 74, endPoint x: 566, endPoint y: 180, distance: 209.4
click at [607, 312] on p ""We encourage you to research salary trends in this industry. Websites like Gla…" at bounding box center [624, 339] width 484 height 63
drag, startPoint x: 853, startPoint y: 512, endPoint x: 376, endPoint y: 162, distance: 591.8
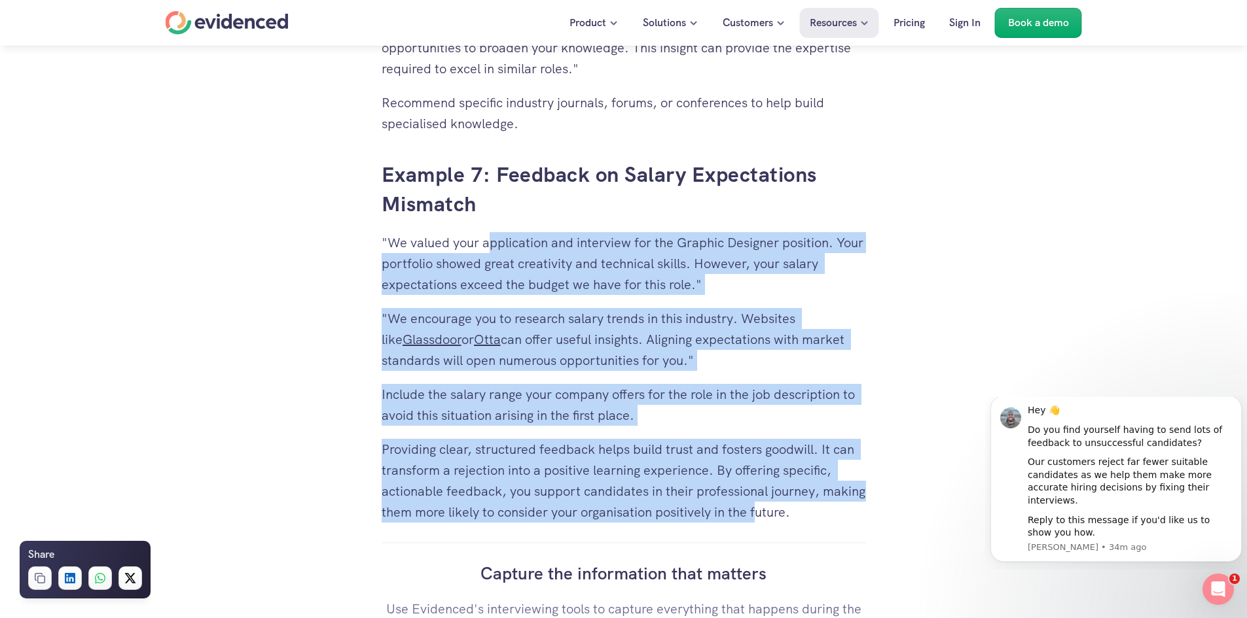
click at [399, 168] on h3 "Example 7: Feedback on Salary Expectations Mismatch" at bounding box center [624, 189] width 484 height 59
drag, startPoint x: 378, startPoint y: 169, endPoint x: 883, endPoint y: 507, distance: 607.7
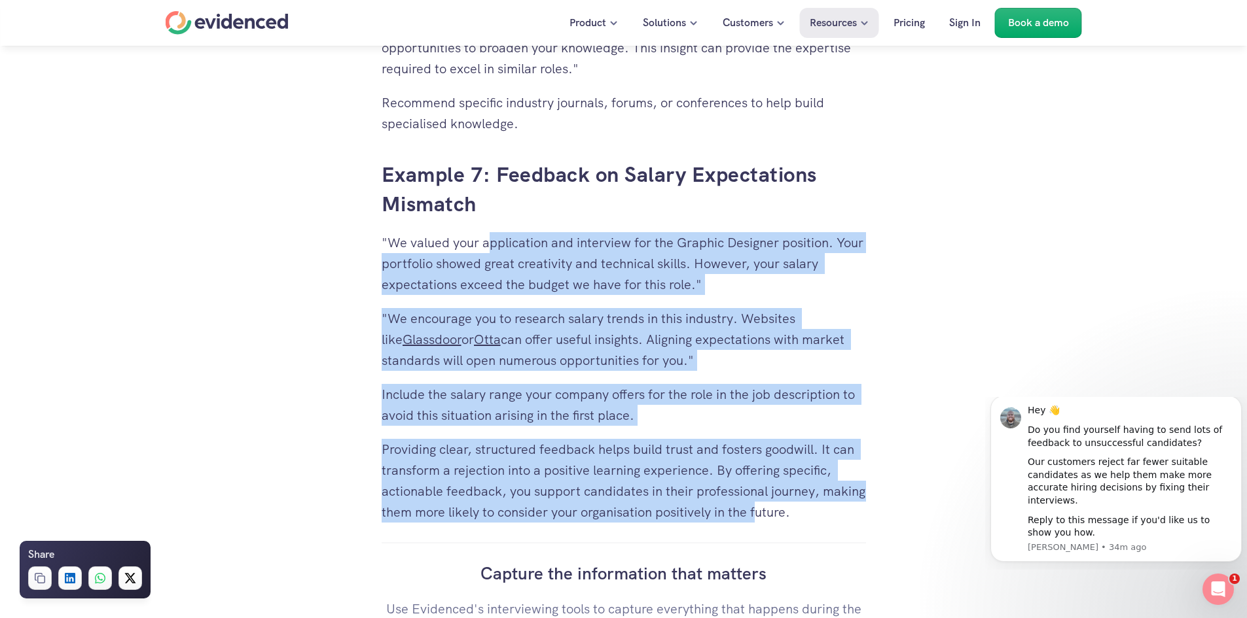
drag, startPoint x: 864, startPoint y: 512, endPoint x: 385, endPoint y: 170, distance: 589.3
click at [385, 171] on h3 "Example 7: Feedback on Salary Expectations Mismatch" at bounding box center [624, 189] width 484 height 59
drag, startPoint x: 853, startPoint y: 514, endPoint x: 372, endPoint y: 157, distance: 598.3
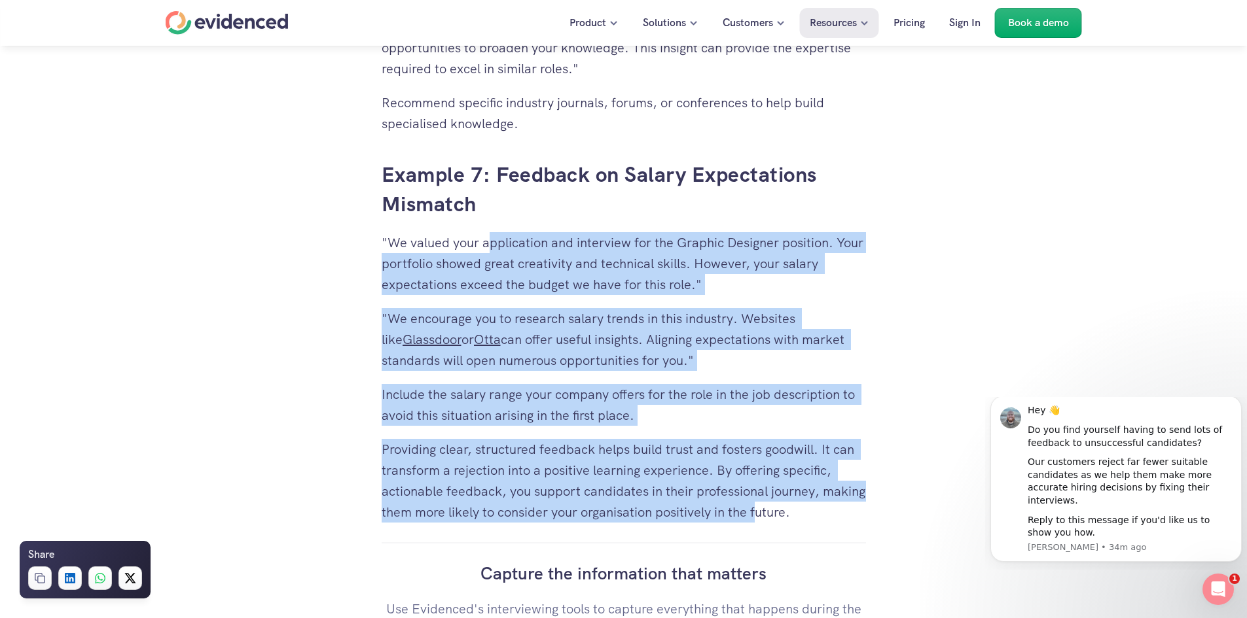
click at [398, 168] on h3 "Example 7: Feedback on Salary Expectations Mismatch" at bounding box center [624, 189] width 484 height 59
drag, startPoint x: 382, startPoint y: 171, endPoint x: 836, endPoint y: 516, distance: 570.7
click at [839, 512] on p "Providing clear, structured feedback helps build trust and fosters goodwill. It…" at bounding box center [624, 481] width 484 height 84
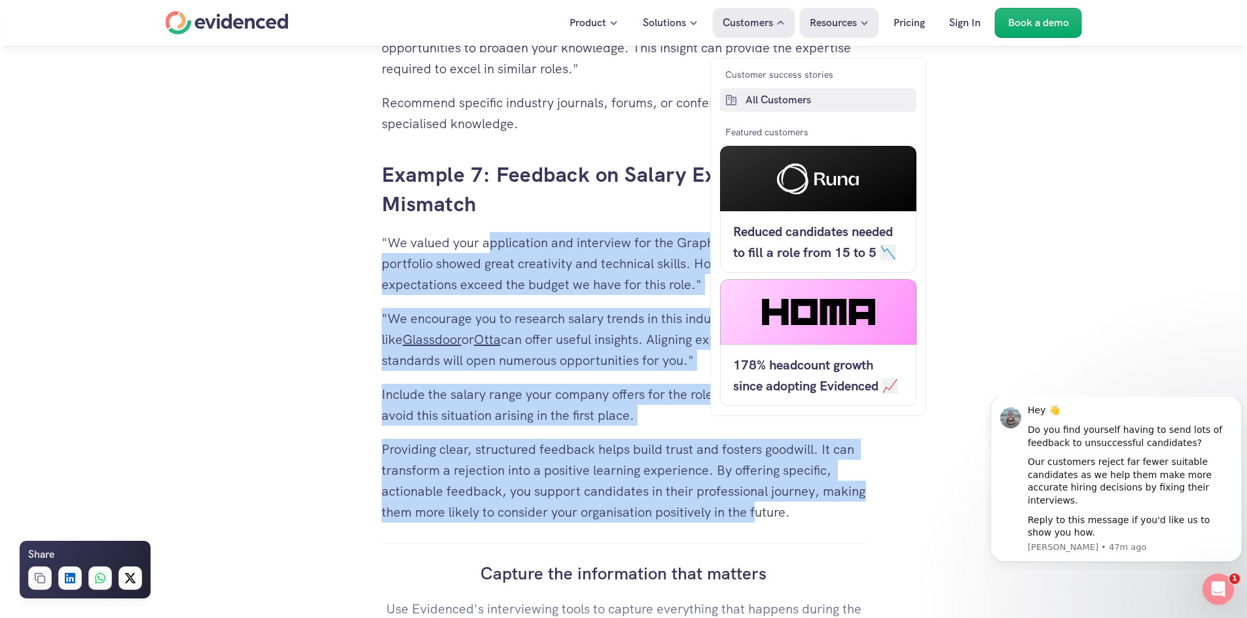
click at [749, 111] on link "All Customers" at bounding box center [818, 100] width 196 height 24
